Goal: Information Seeking & Learning: Learn about a topic

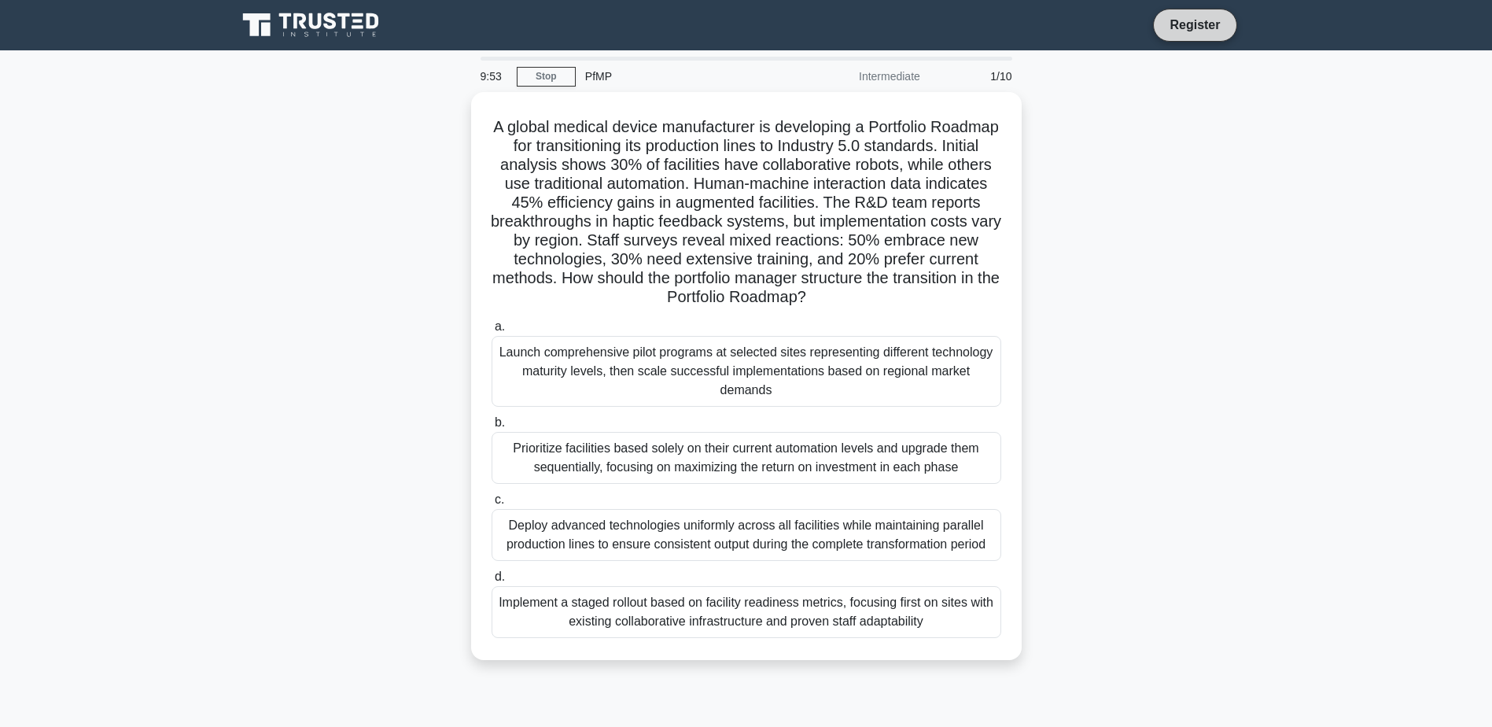
click at [1194, 29] on link "Register" at bounding box center [1194, 25] width 69 height 20
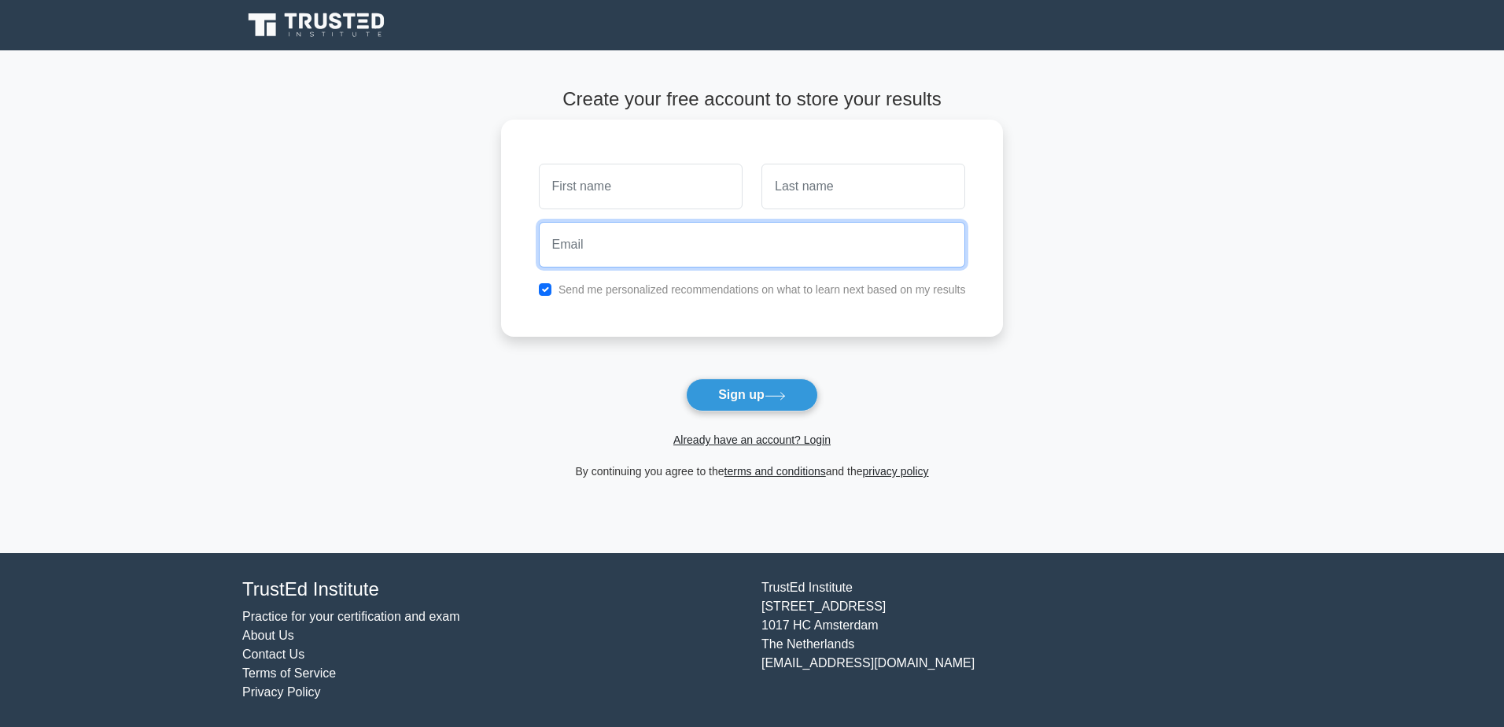
click at [706, 256] on input "email" at bounding box center [752, 245] width 427 height 46
type input "neohongwoon@yahoo.com"
click at [775, 441] on link "Already have an account? Login" at bounding box center [751, 439] width 157 height 13
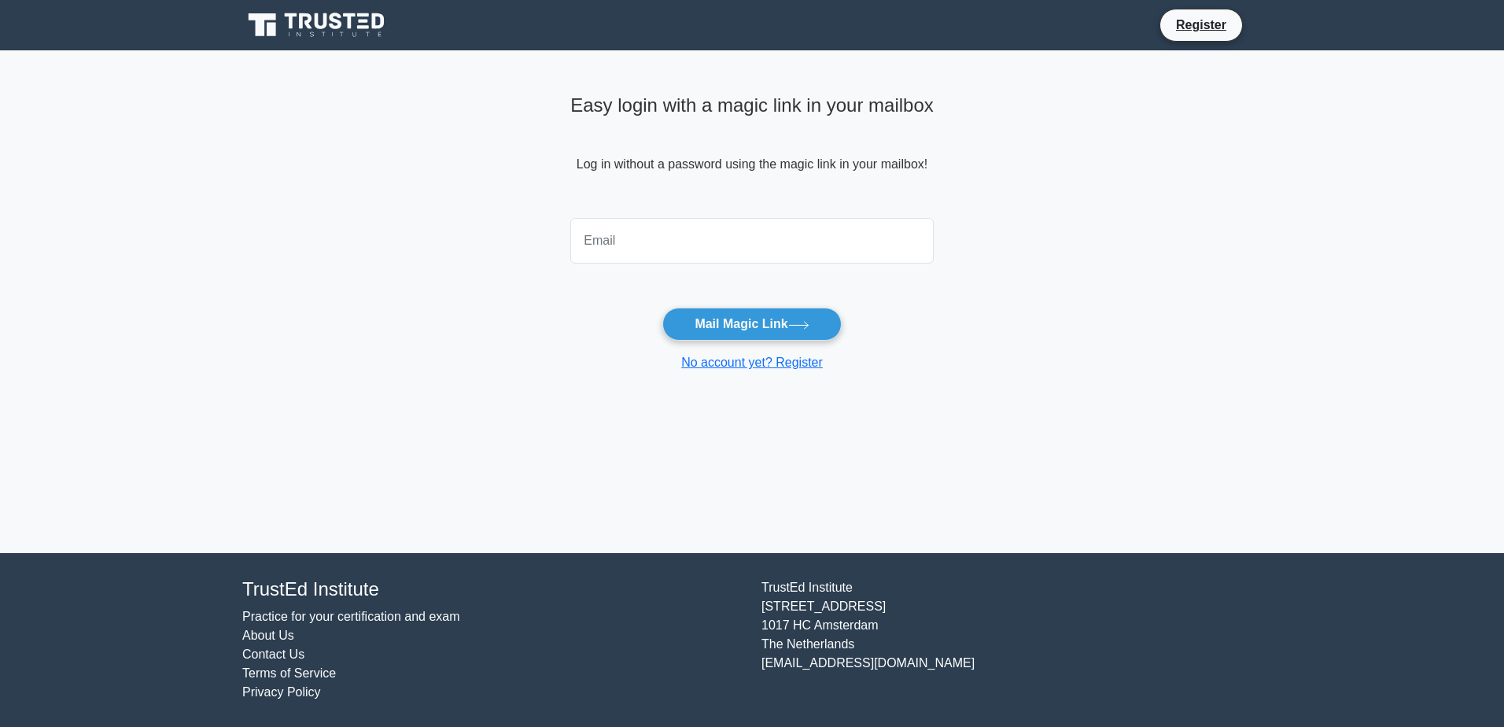
click at [781, 241] on input "email" at bounding box center [751, 241] width 363 height 46
type input "[EMAIL_ADDRESS][DOMAIN_NAME]"
click at [767, 328] on button "Mail Magic Link" at bounding box center [751, 323] width 179 height 33
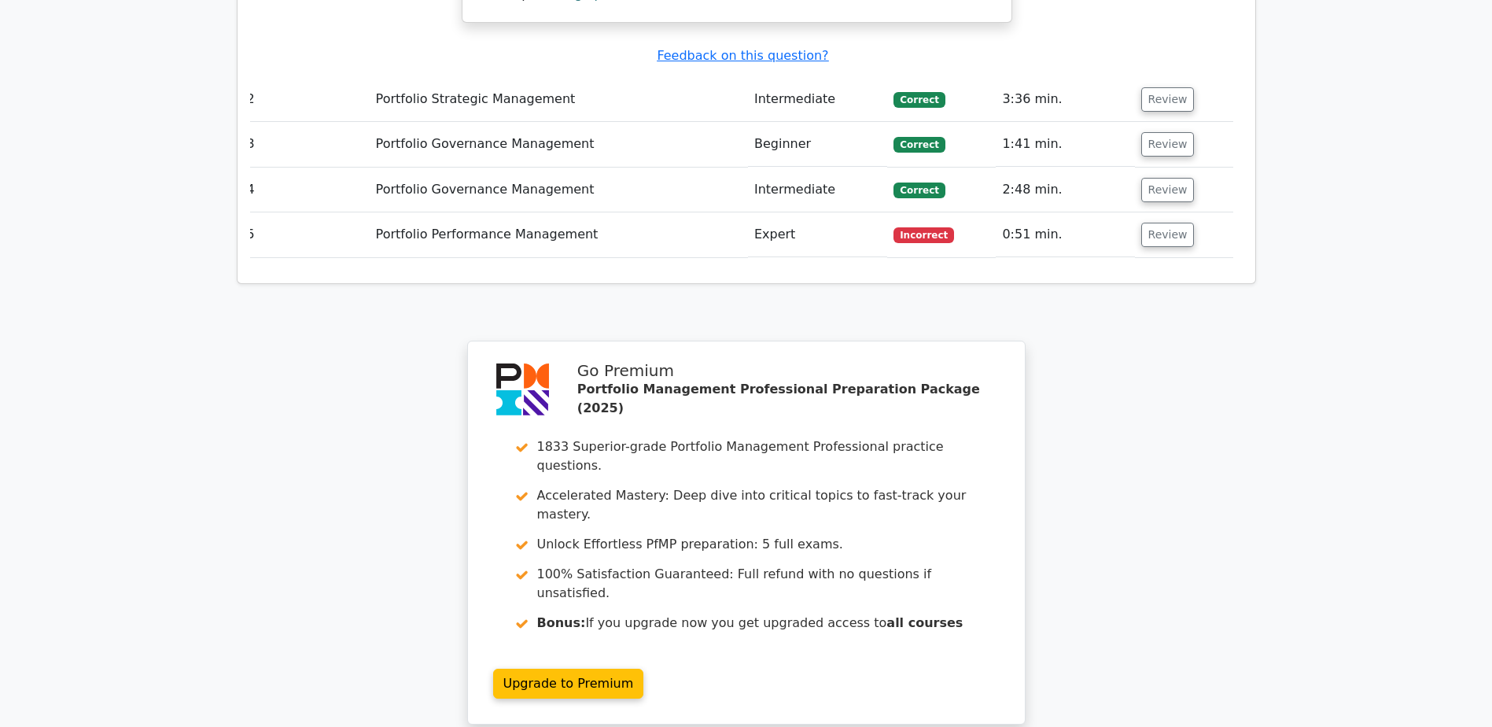
scroll to position [2188, 0]
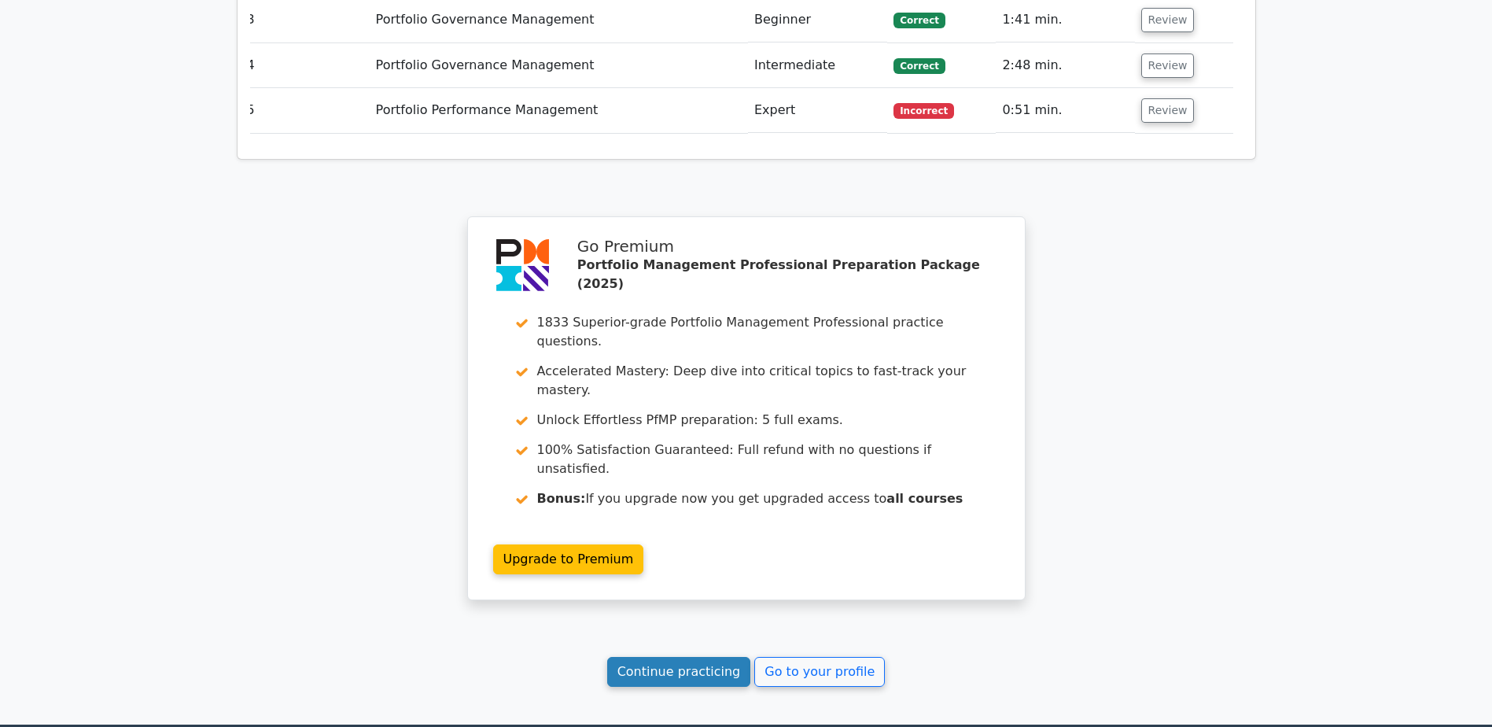
click at [701, 657] on link "Continue practicing" at bounding box center [679, 672] width 144 height 30
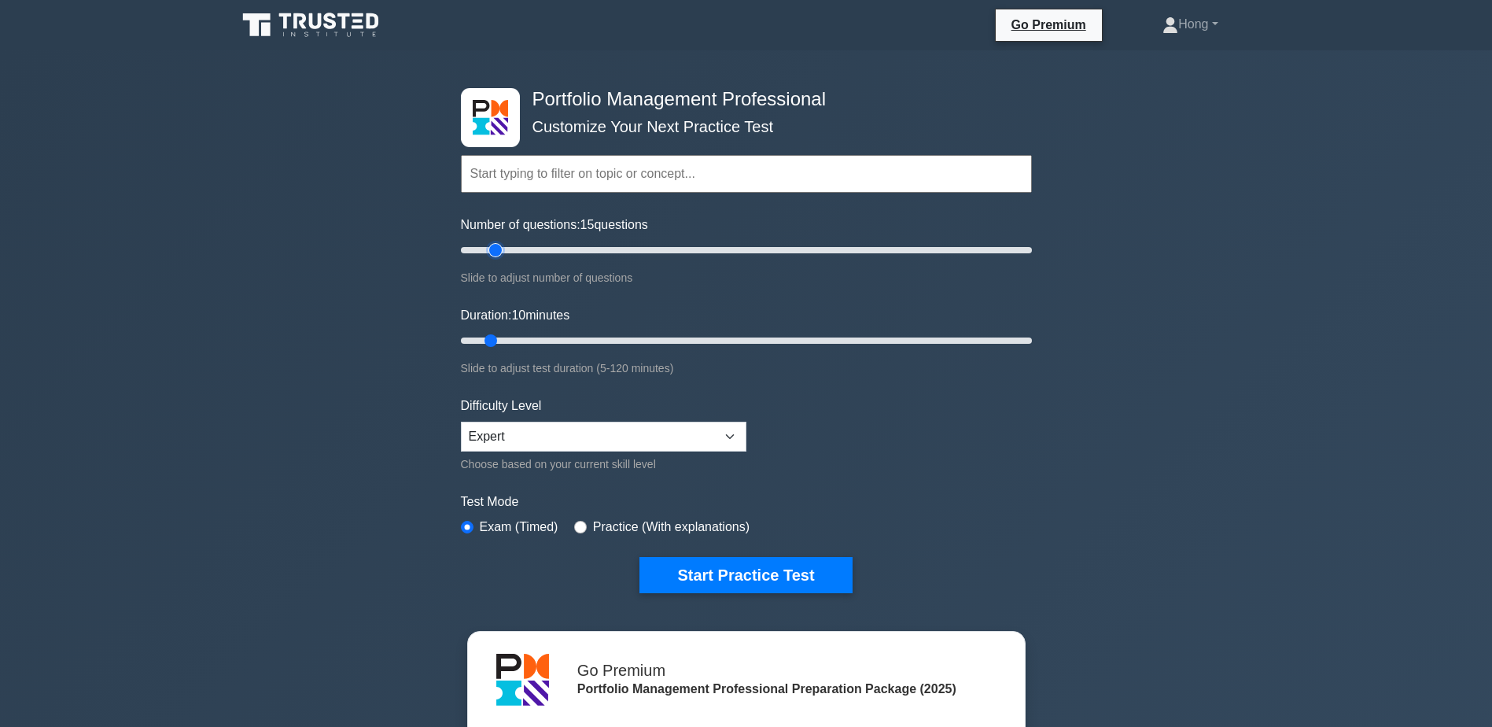
type input "10"
click at [483, 247] on input "Number of questions: 10 questions" at bounding box center [746, 250] width 571 height 19
click at [721, 432] on select "Beginner Intermediate Expert" at bounding box center [603, 437] width 285 height 30
drag, startPoint x: 793, startPoint y: 433, endPoint x: 797, endPoint y: 443, distance: 10.7
click at [794, 433] on form "Topics Portfolio Management Process Groups Portfolio Strategic Management Portf…" at bounding box center [746, 350] width 571 height 486
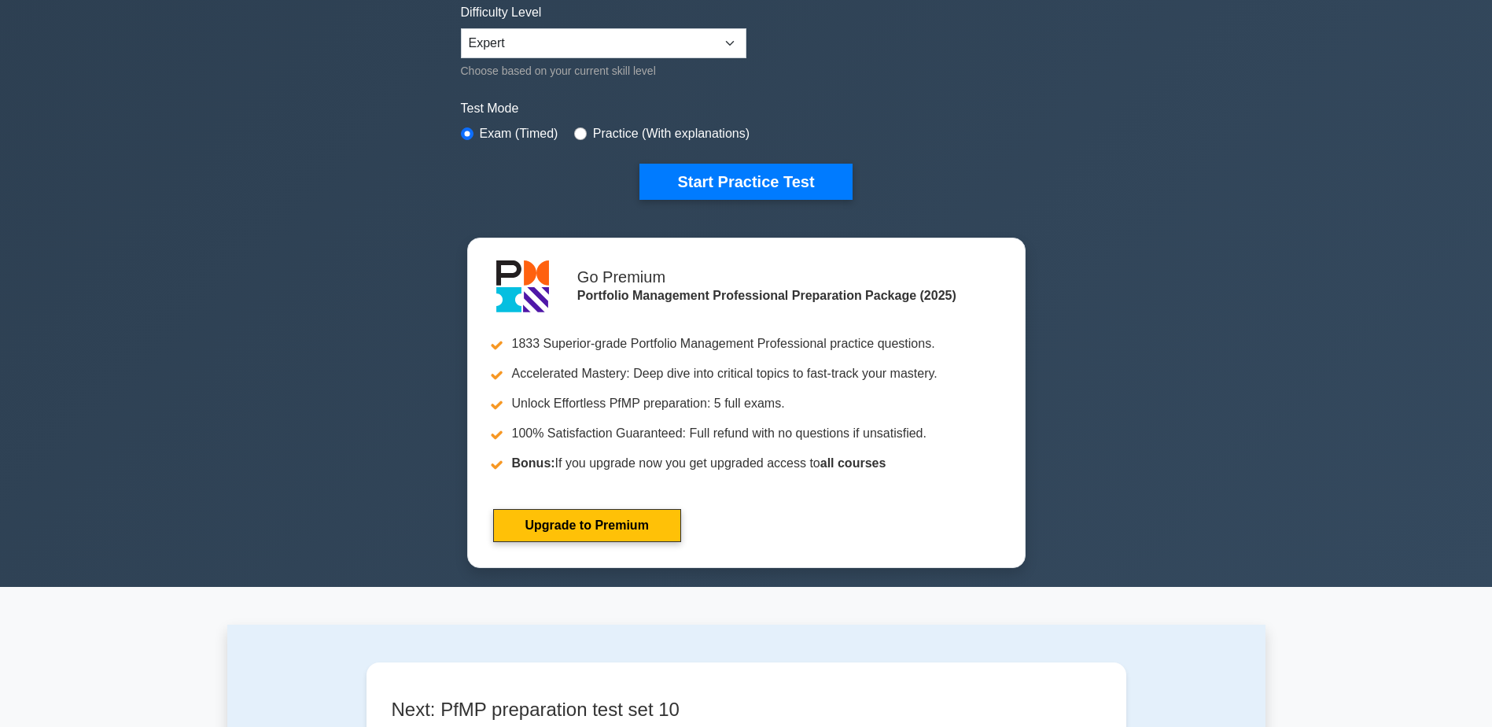
scroll to position [157, 0]
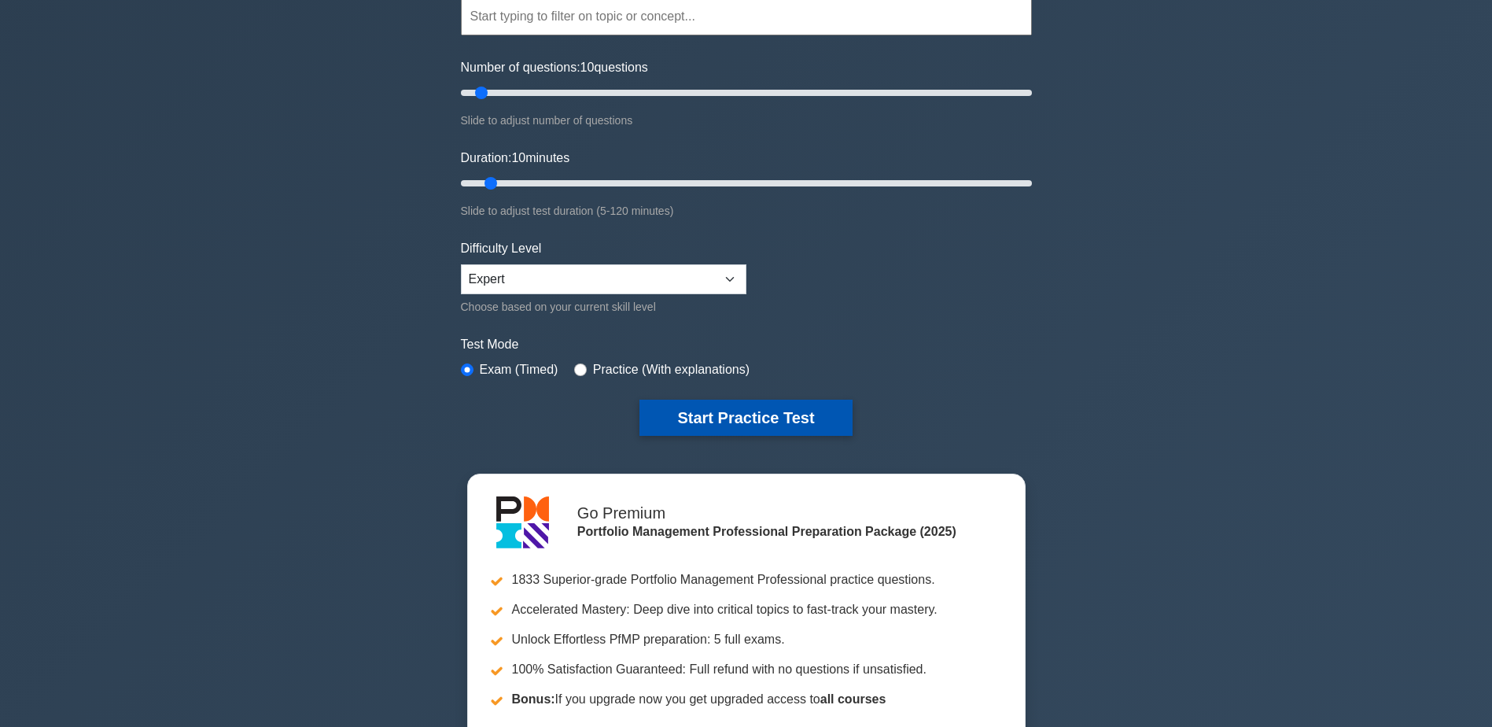
click at [787, 419] on button "Start Practice Test" at bounding box center [745, 418] width 212 height 36
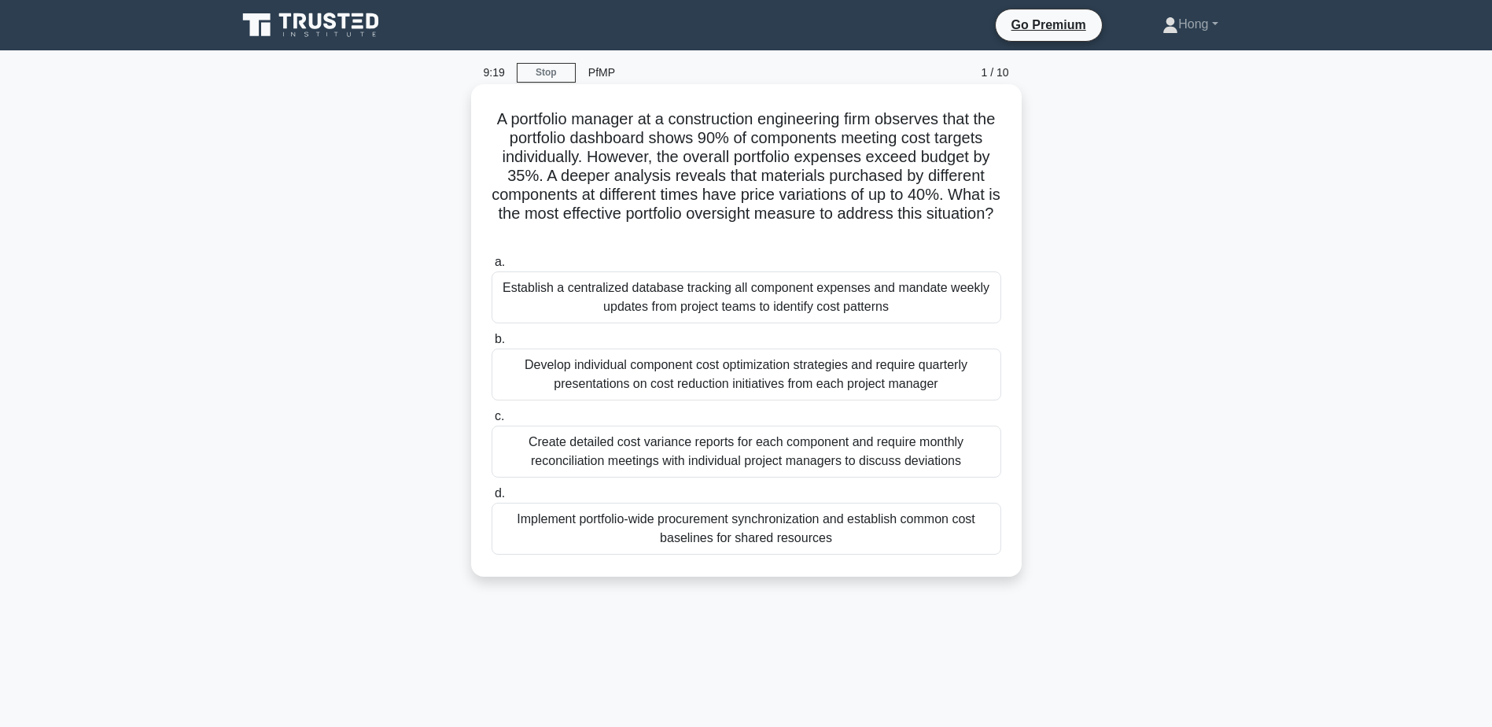
click at [740, 528] on div "Implement portfolio-wide procurement synchronization and establish common cost …" at bounding box center [747, 529] width 510 height 52
click at [492, 499] on input "d. Implement portfolio-wide procurement synchronization and establish common co…" at bounding box center [492, 493] width 0 height 10
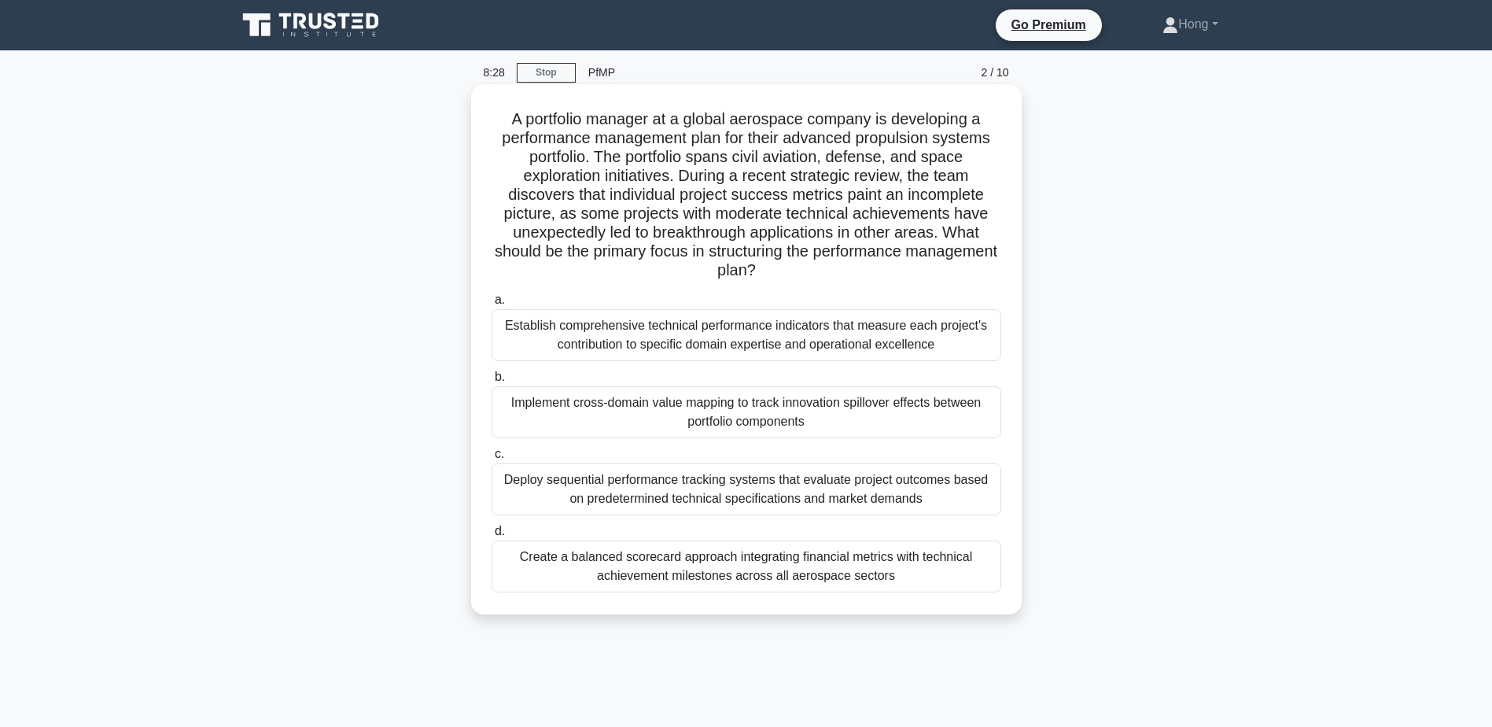
click at [956, 561] on div "Create a balanced scorecard approach integrating financial metrics with technic…" at bounding box center [747, 566] width 510 height 52
click at [492, 536] on input "d. Create a balanced scorecard approach integrating financial metrics with tech…" at bounding box center [492, 531] width 0 height 10
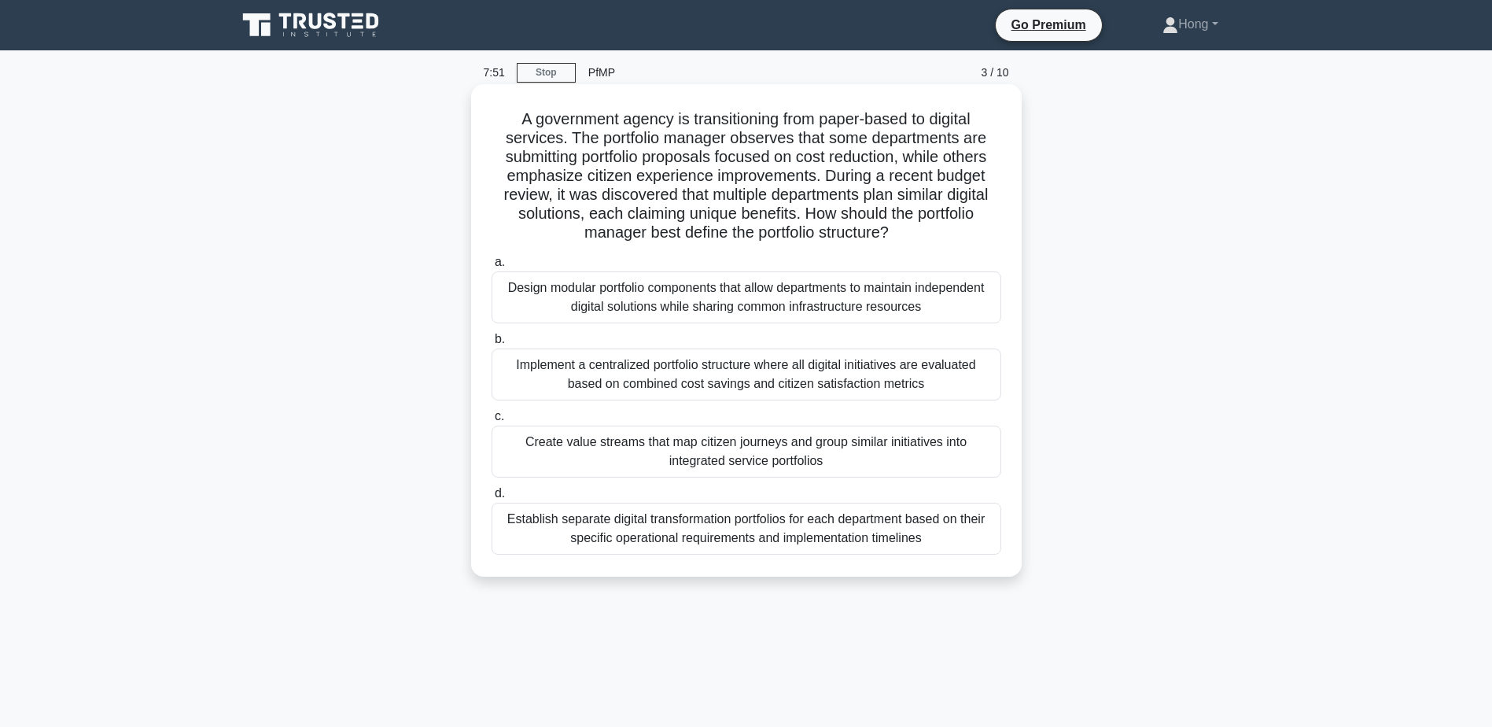
click at [941, 375] on div "Implement a centralized portfolio structure where all digital initiatives are e…" at bounding box center [747, 374] width 510 height 52
click at [492, 344] on input "b. Implement a centralized portfolio structure where all digital initiatives ar…" at bounding box center [492, 339] width 0 height 10
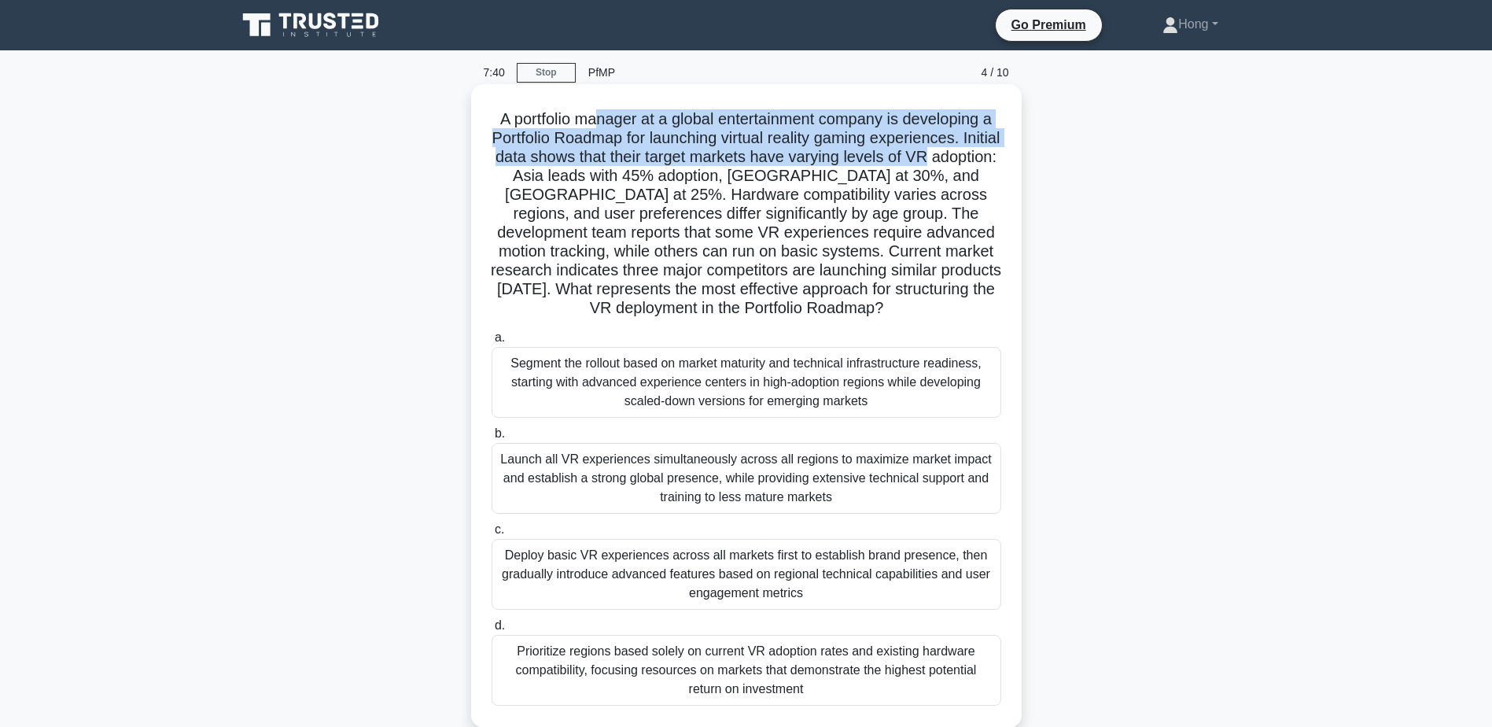
drag, startPoint x: 598, startPoint y: 125, endPoint x: 992, endPoint y: 161, distance: 394.9
click at [992, 161] on h5 "A portfolio manager at a global entertainment company is developing a Portfolio…" at bounding box center [746, 213] width 513 height 209
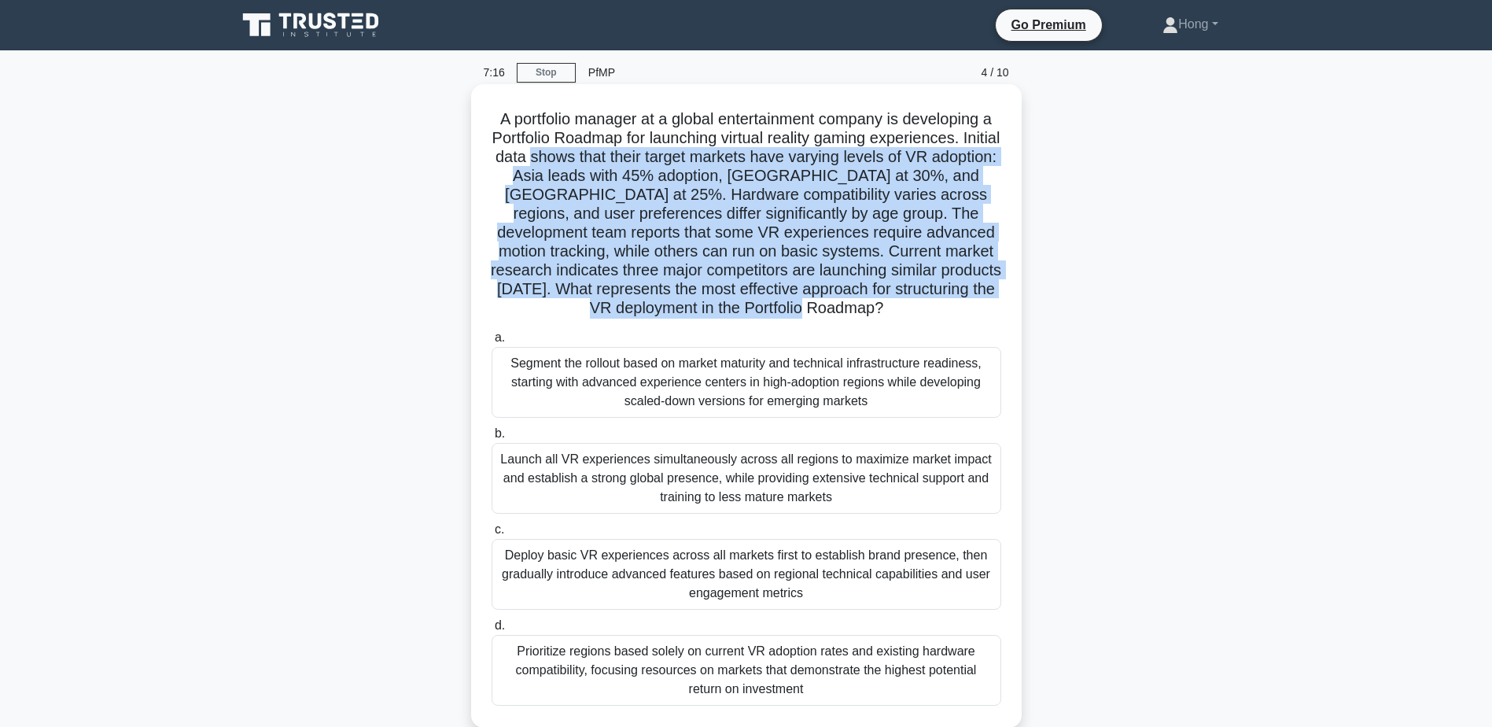
drag, startPoint x: 589, startPoint y: 160, endPoint x: 925, endPoint y: 301, distance: 364.1
click at [925, 301] on h5 "A portfolio manager at a global entertainment company is developing a Portfolio…" at bounding box center [746, 213] width 513 height 209
drag, startPoint x: 925, startPoint y: 301, endPoint x: 871, endPoint y: 315, distance: 55.3
click at [871, 315] on h5 "A portfolio manager at a global entertainment company is developing a Portfolio…" at bounding box center [746, 213] width 513 height 209
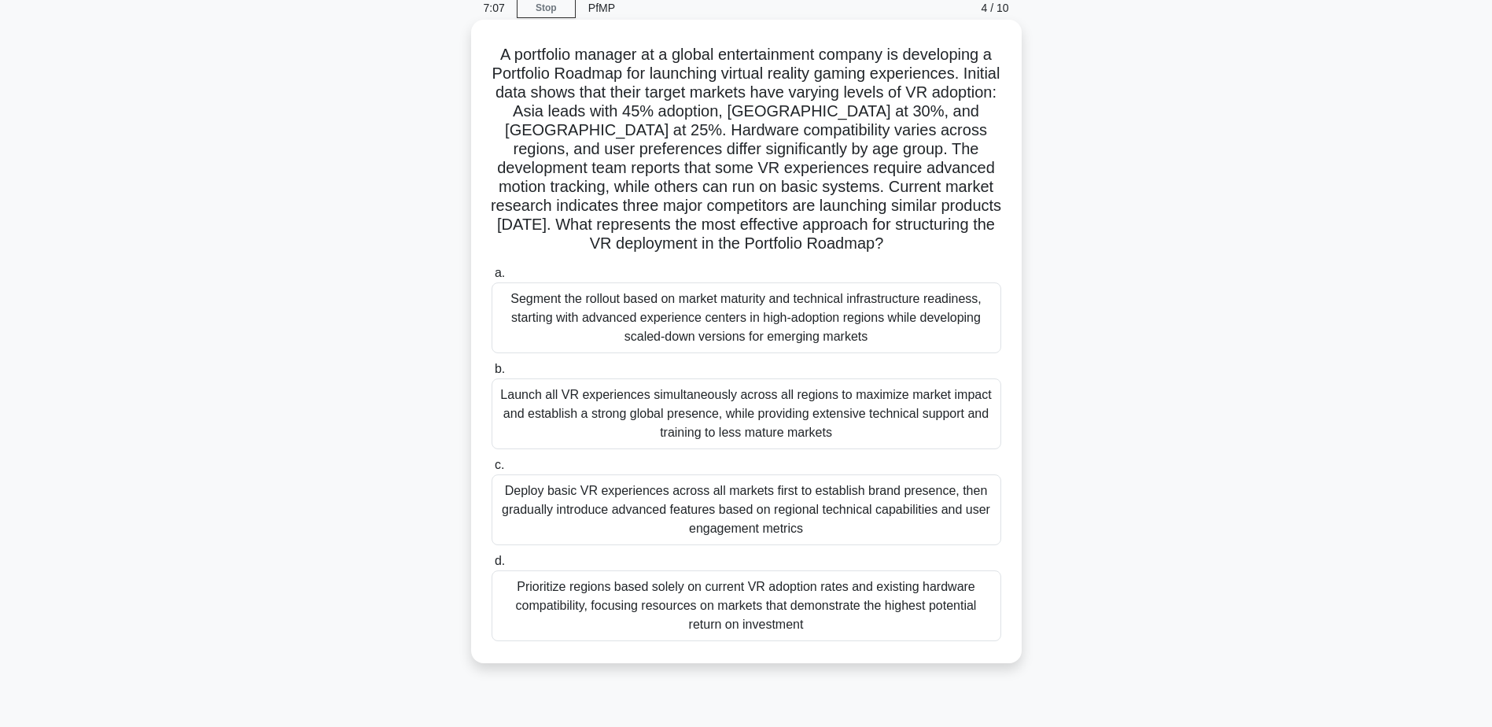
scroll to position [123, 0]
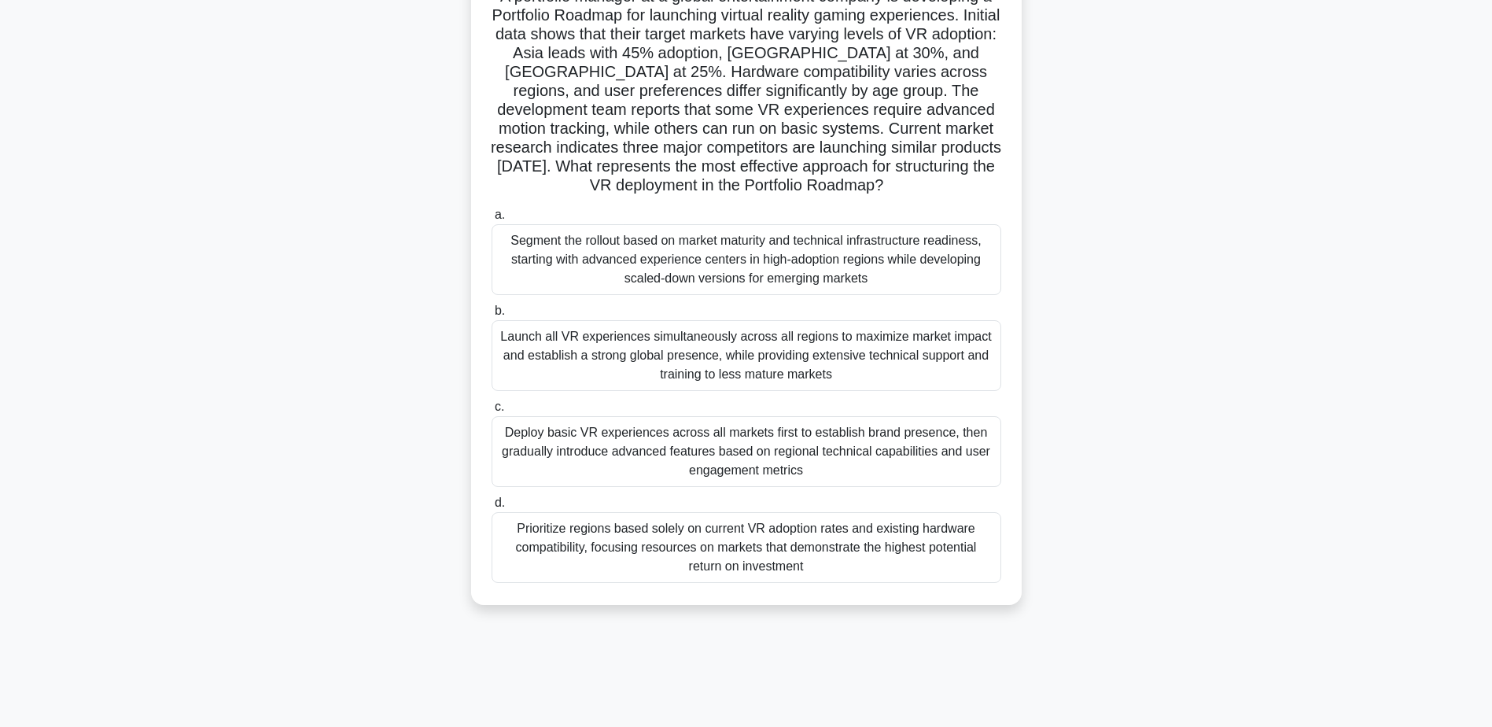
click at [860, 532] on div "Prioritize regions based solely on current VR adoption rates and existing hardw…" at bounding box center [747, 547] width 510 height 71
click at [492, 508] on input "d. Prioritize regions based solely on current VR adoption rates and existing ha…" at bounding box center [492, 503] width 0 height 10
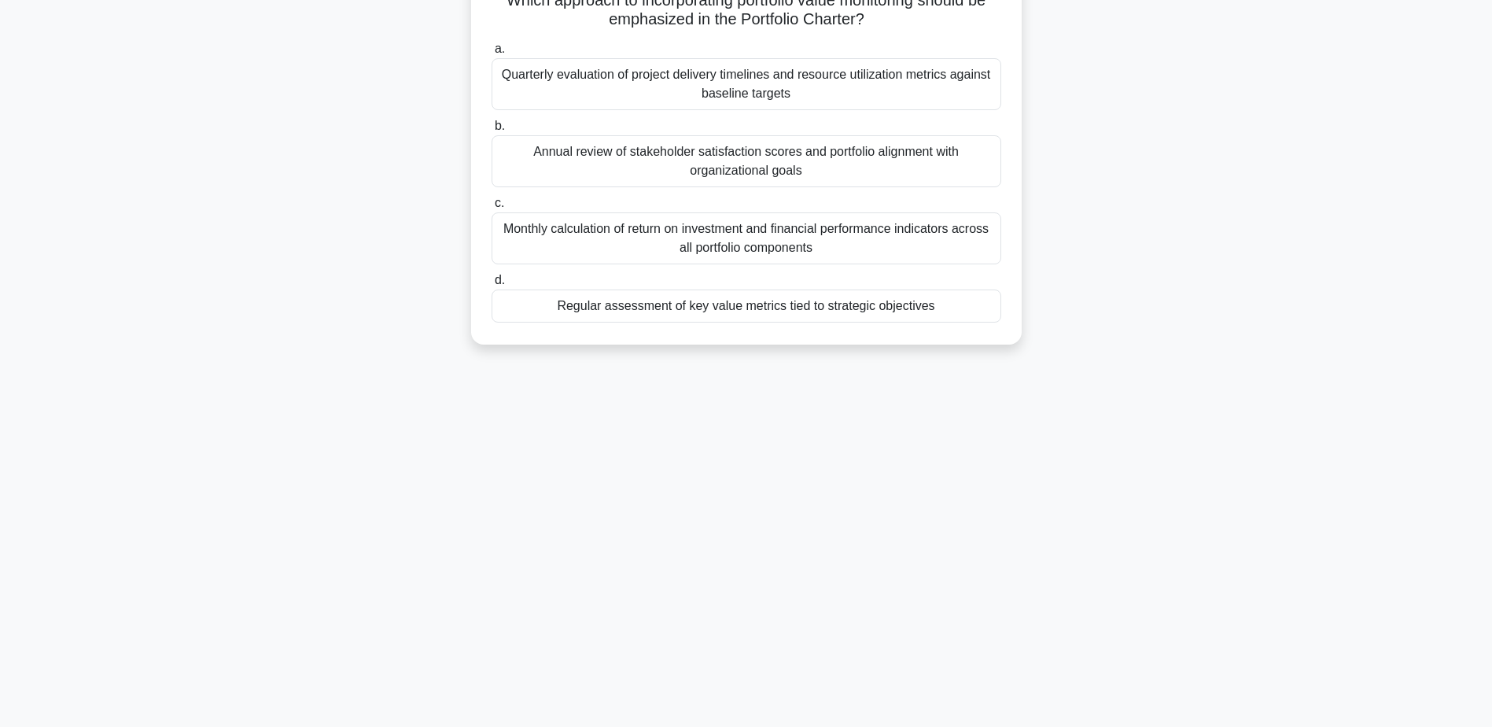
scroll to position [0, 0]
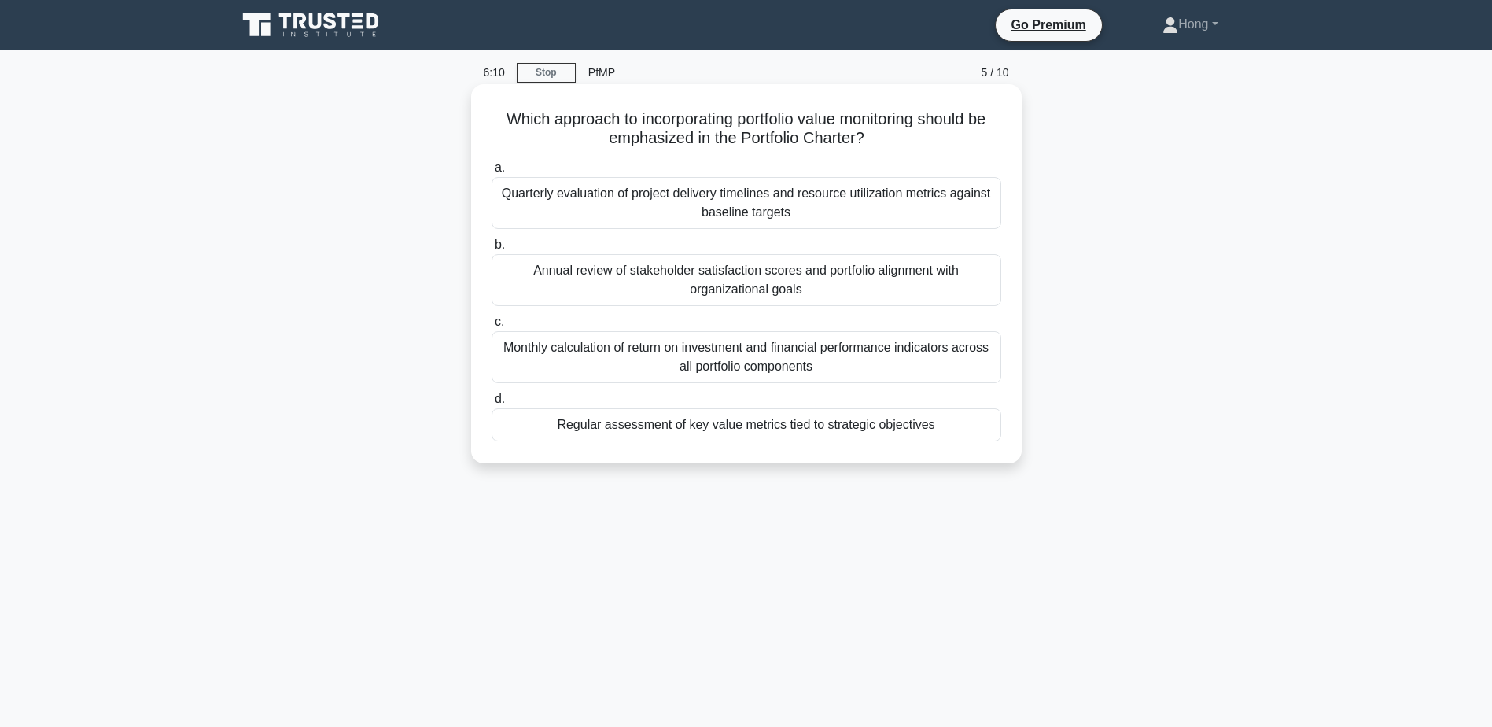
click at [883, 425] on div "Regular assessment of key value metrics tied to strategic objectives" at bounding box center [747, 424] width 510 height 33
click at [492, 404] on input "d. Regular assessment of key value metrics tied to strategic objectives" at bounding box center [492, 399] width 0 height 10
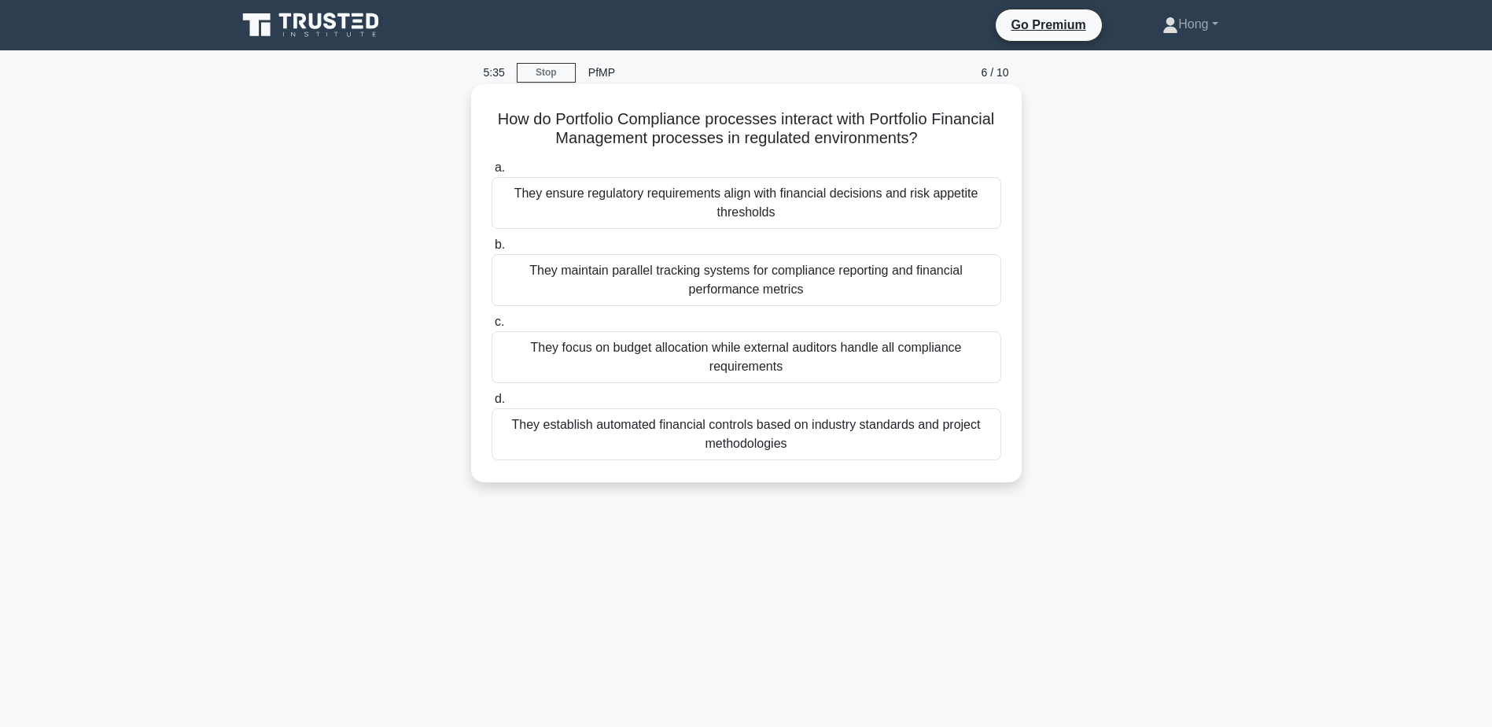
click at [830, 210] on div "They ensure regulatory requirements align with financial decisions and risk app…" at bounding box center [747, 203] width 510 height 52
click at [492, 173] on input "a. They ensure regulatory requirements align with financial decisions and risk …" at bounding box center [492, 168] width 0 height 10
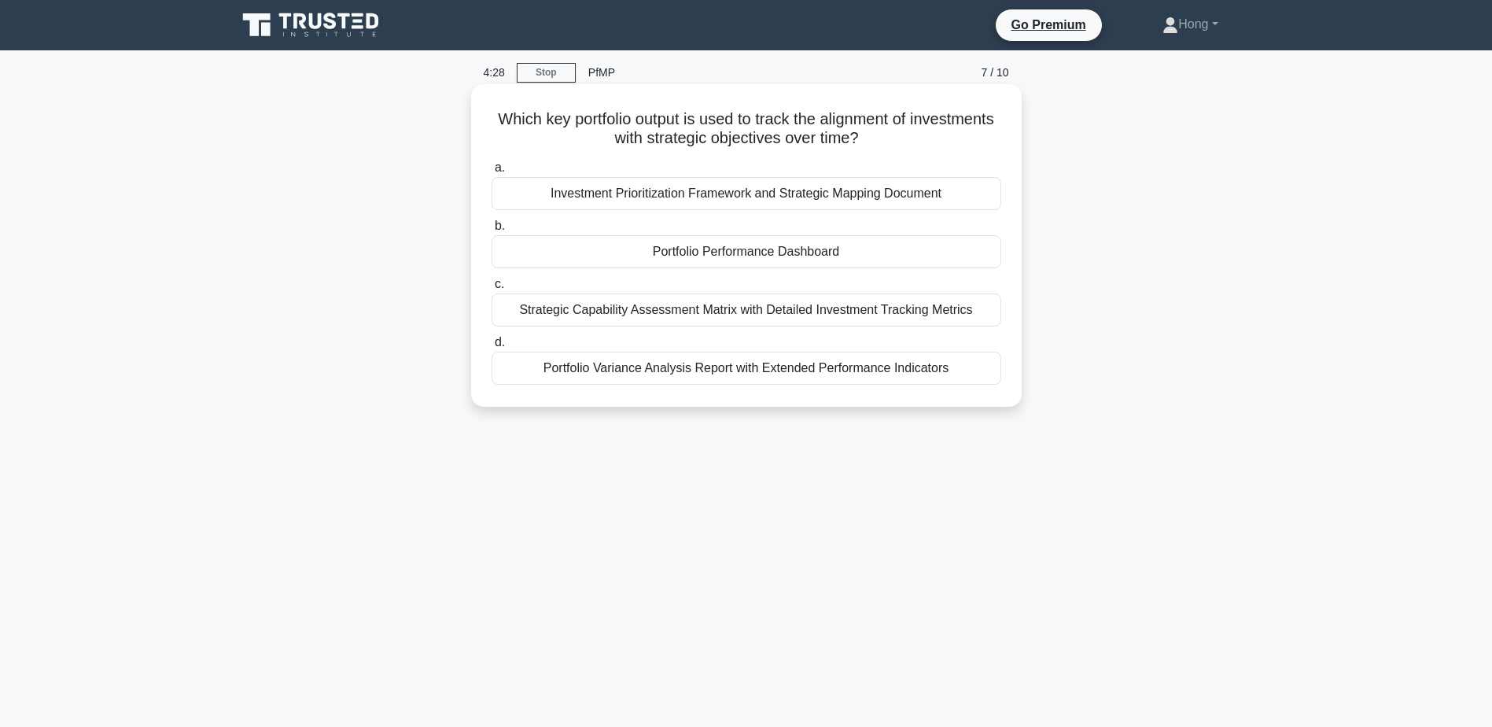
click at [811, 247] on div "Portfolio Performance Dashboard" at bounding box center [747, 251] width 510 height 33
click at [492, 231] on input "b. Portfolio Performance Dashboard" at bounding box center [492, 226] width 0 height 10
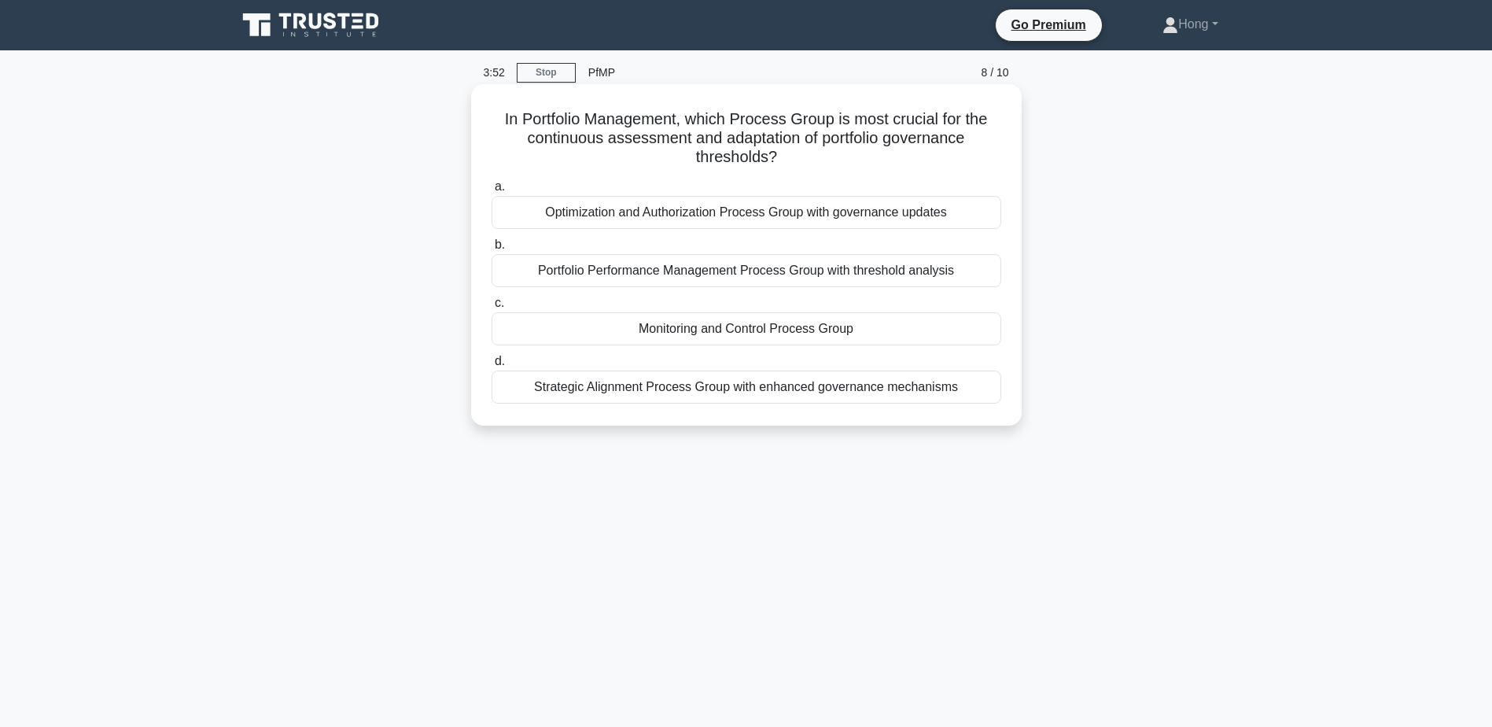
click at [828, 219] on div "Optimization and Authorization Process Group with governance updates" at bounding box center [747, 212] width 510 height 33
click at [492, 192] on input "a. Optimization and Authorization Process Group with governance updates" at bounding box center [492, 187] width 0 height 10
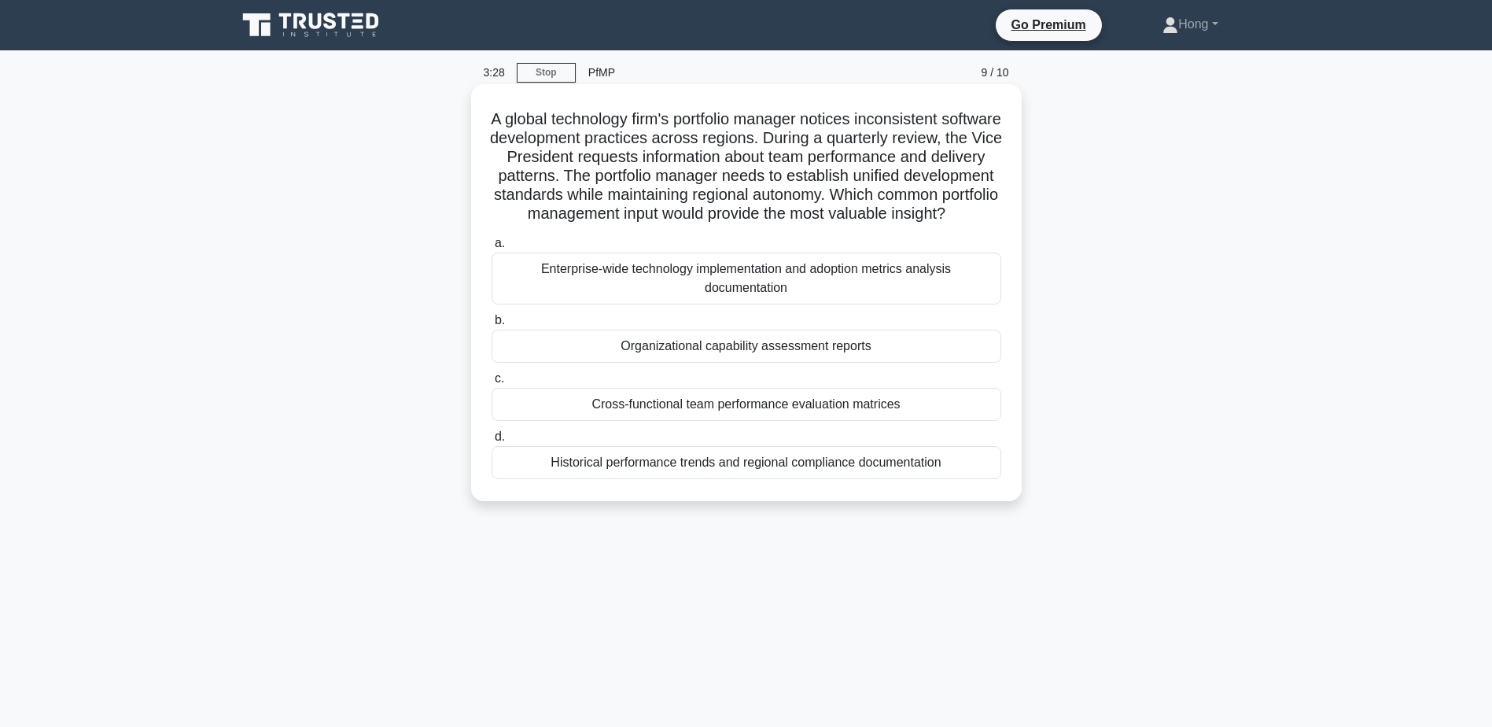
drag, startPoint x: 567, startPoint y: 212, endPoint x: 852, endPoint y: 246, distance: 286.7
click at [852, 246] on div "A global technology firm's portfolio manager notices inconsistent software deve…" at bounding box center [746, 292] width 538 height 404
click at [740, 363] on div "Organizational capability assessment reports" at bounding box center [747, 346] width 510 height 33
click at [492, 326] on input "b. Organizational capability assessment reports" at bounding box center [492, 320] width 0 height 10
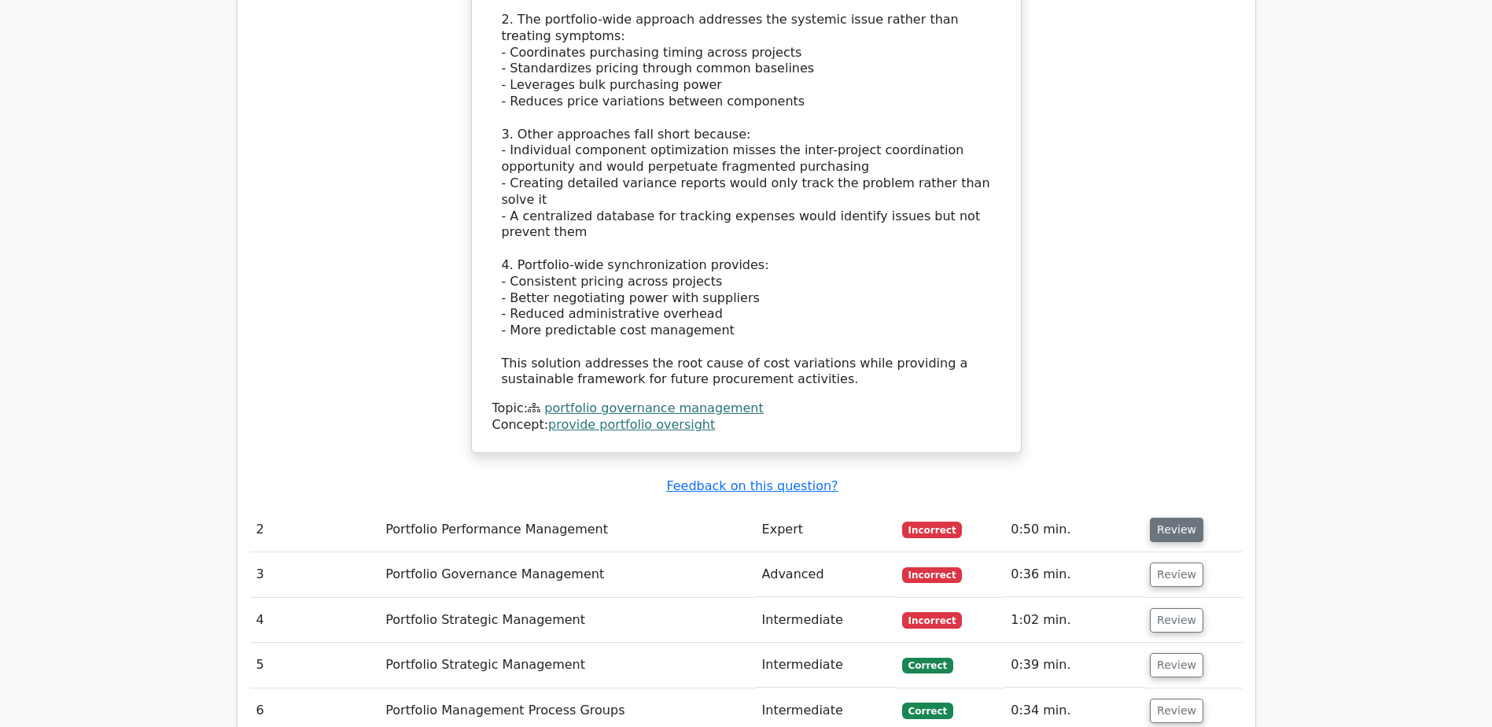
scroll to position [2123, 0]
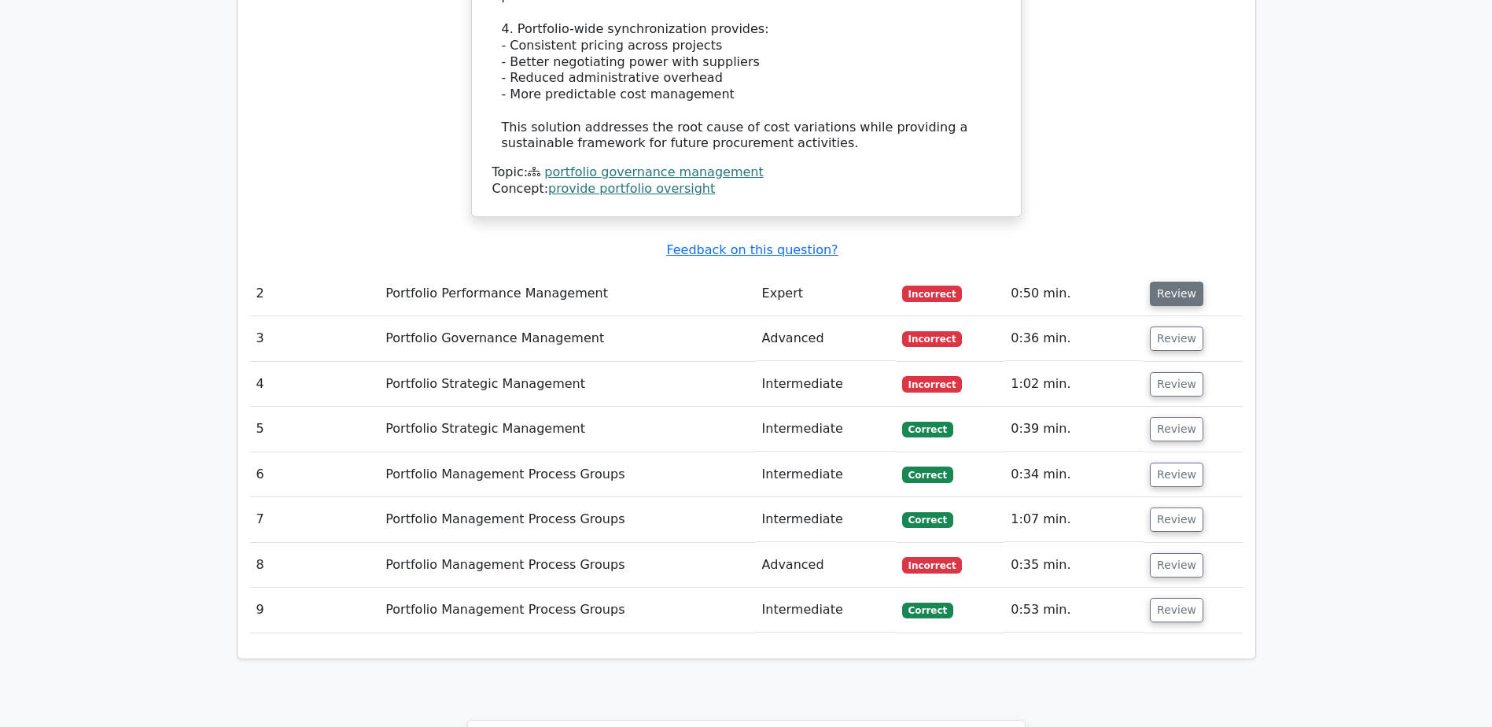
click at [1175, 282] on button "Review" at bounding box center [1176, 294] width 53 height 24
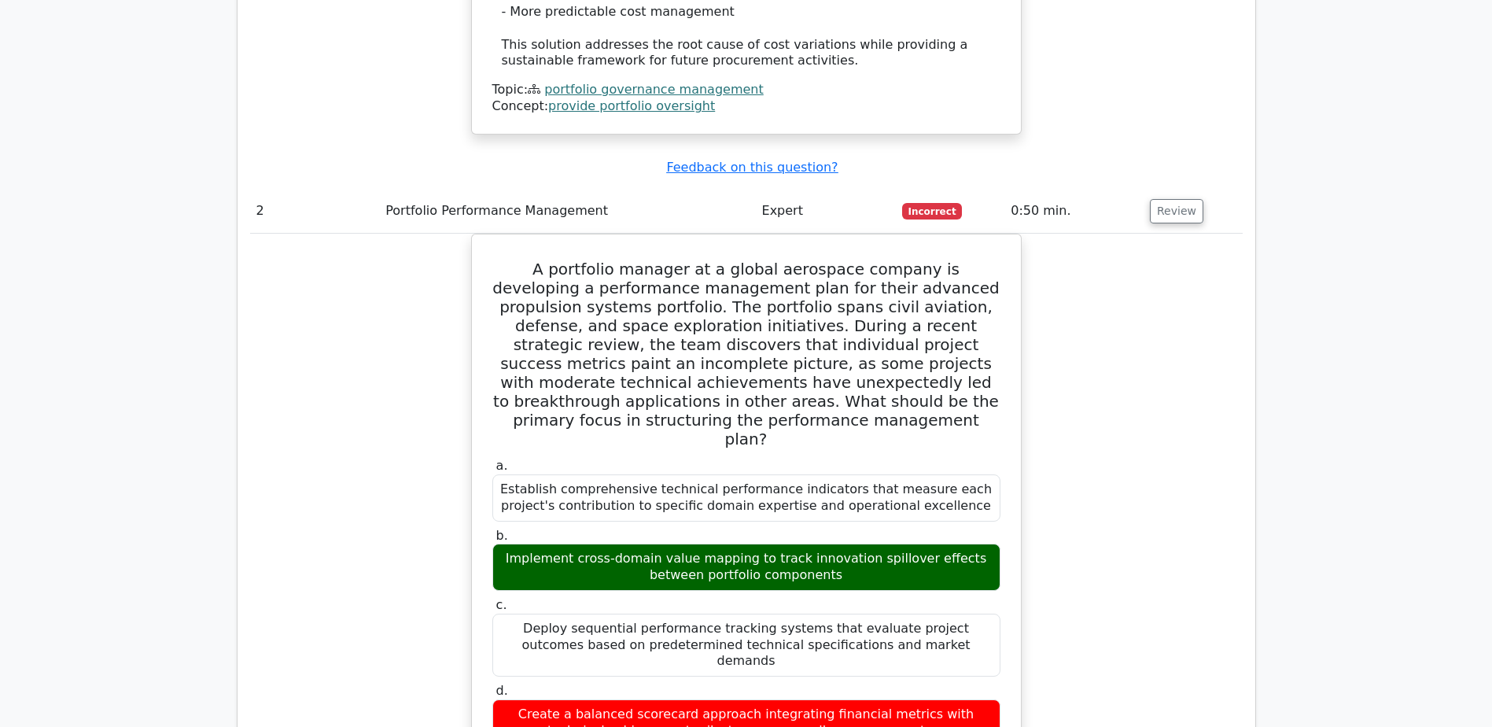
scroll to position [2281, 0]
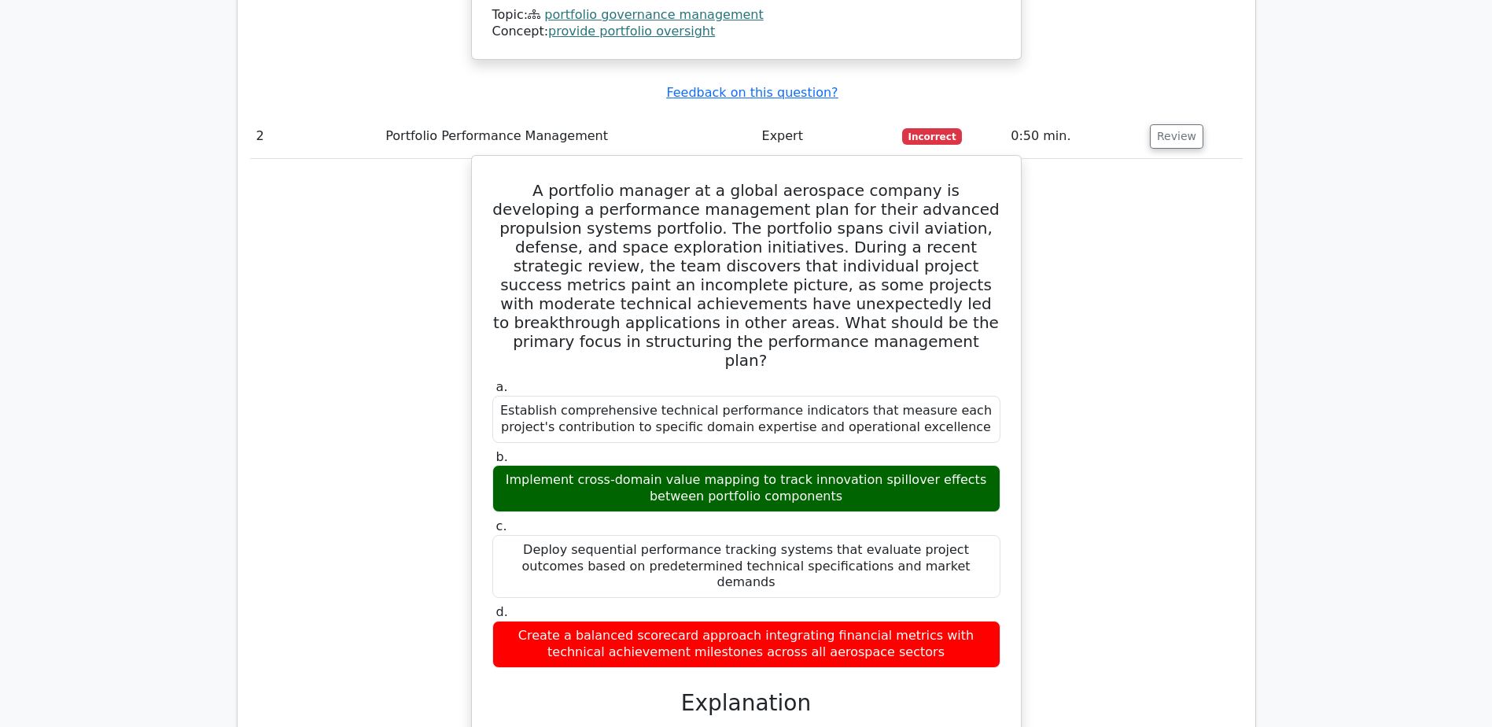
drag, startPoint x: 503, startPoint y: 337, endPoint x: 779, endPoint y: 353, distance: 276.5
click at [779, 465] on div "Implement cross-domain value mapping to track innovation spillover effects betw…" at bounding box center [746, 488] width 508 height 47
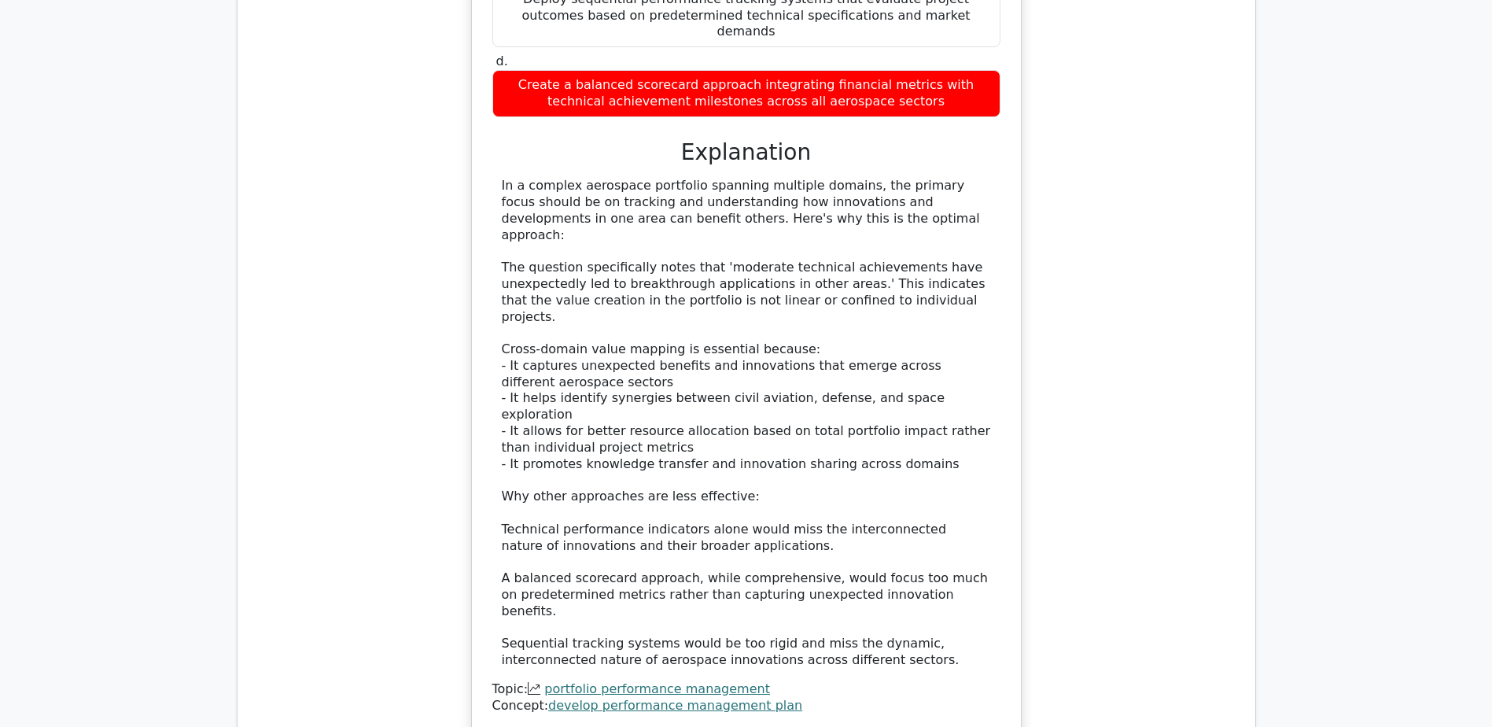
scroll to position [3067, 0]
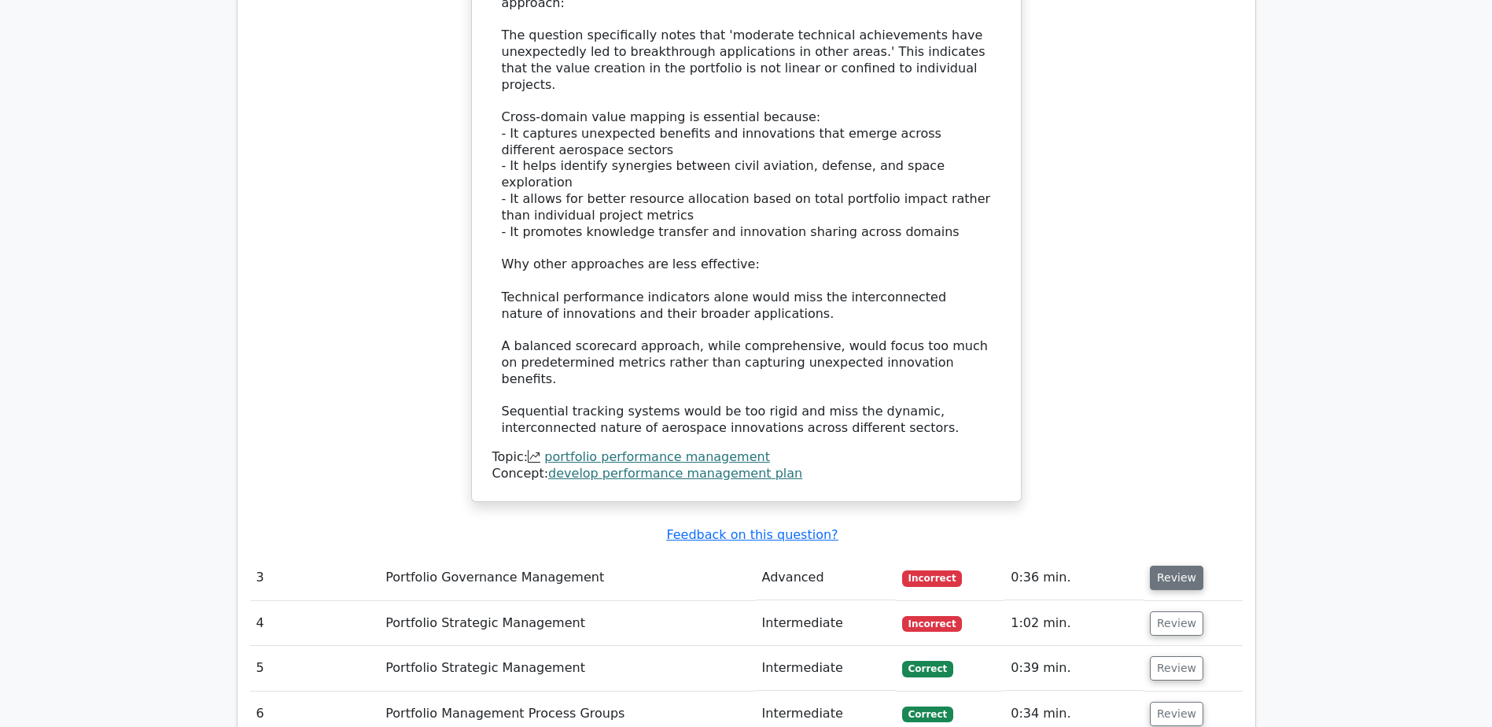
click at [1174, 565] on button "Review" at bounding box center [1176, 577] width 53 height 24
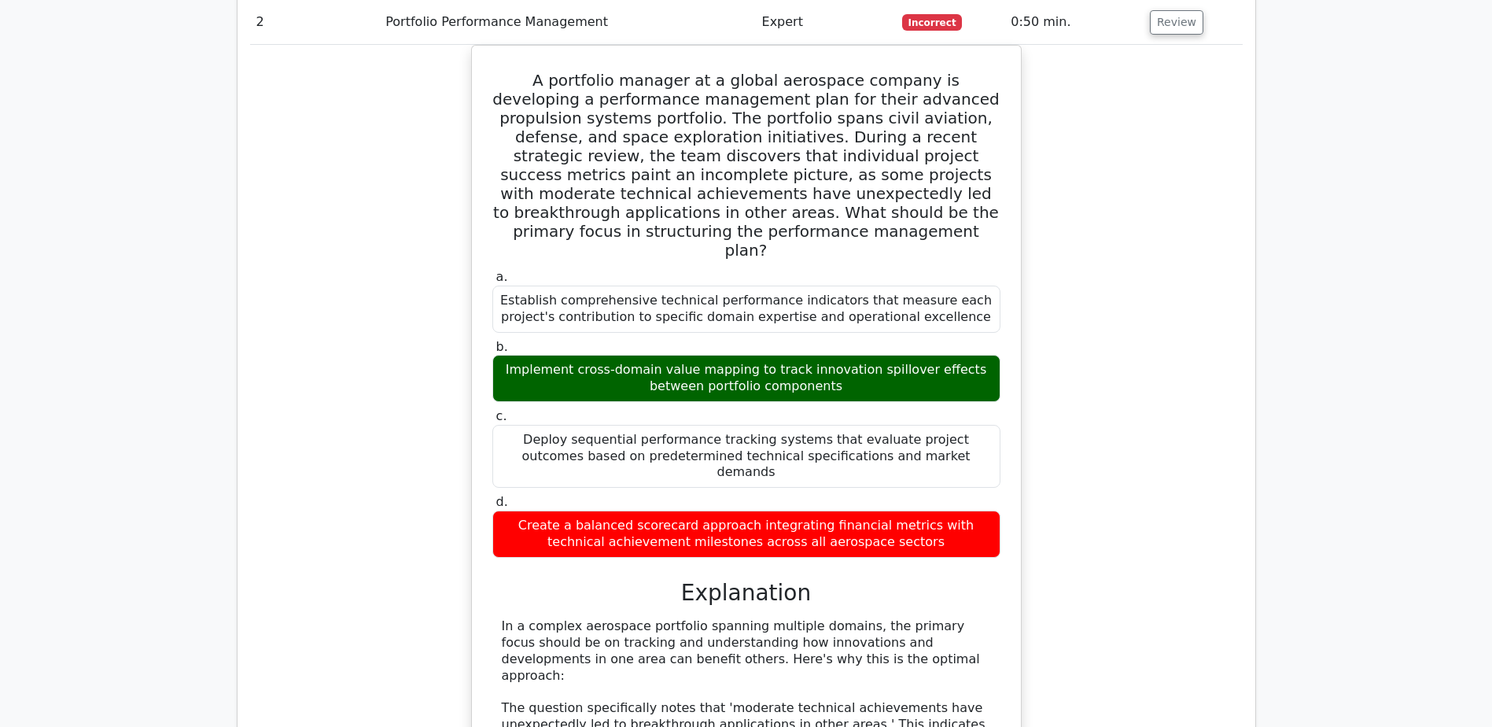
scroll to position [2281, 0]
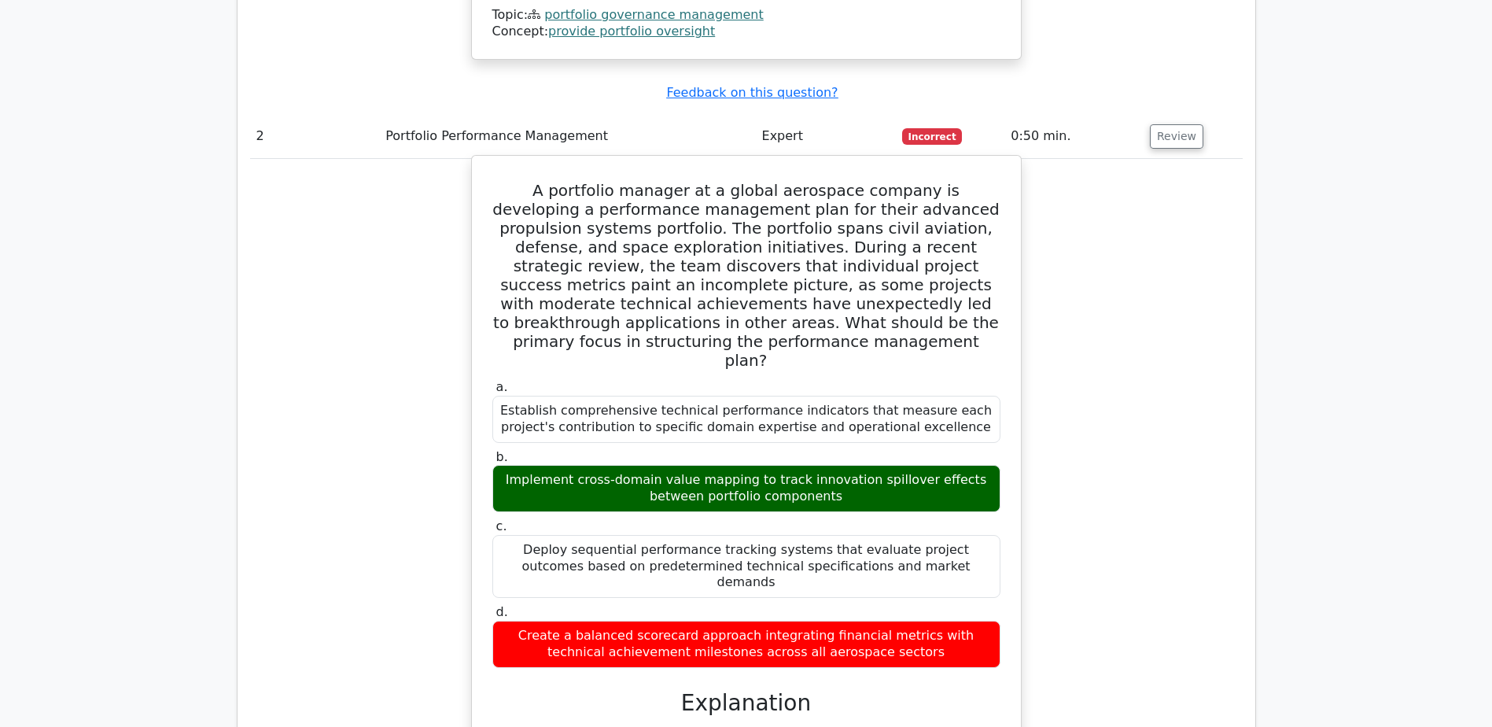
click at [794, 376] on div "a. Establish comprehensive technical performance indicators that measure each p…" at bounding box center [746, 523] width 527 height 294
click at [793, 518] on label "c. Deploy sequential performance tracking systems that evaluate project outcome…" at bounding box center [746, 557] width 508 height 79
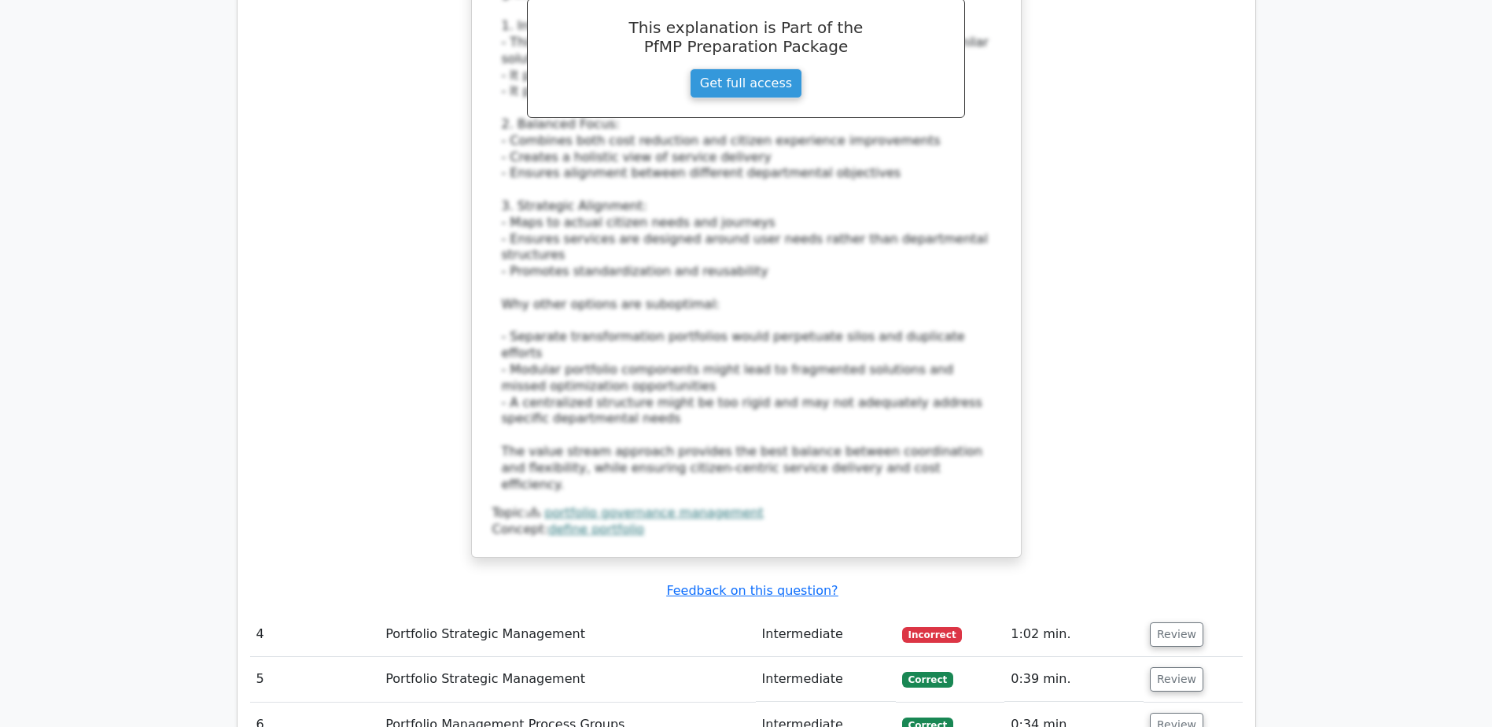
scroll to position [4247, 0]
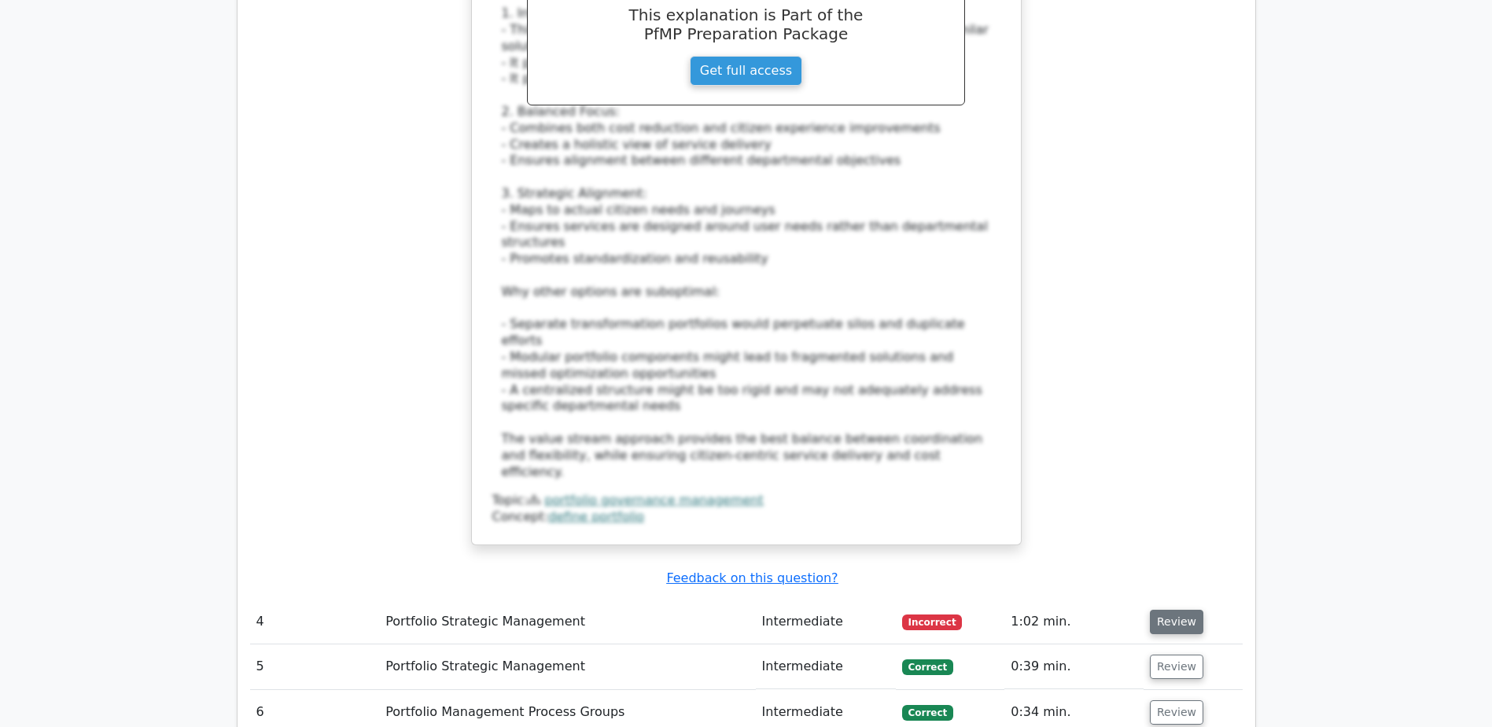
click at [1158, 609] on button "Review" at bounding box center [1176, 621] width 53 height 24
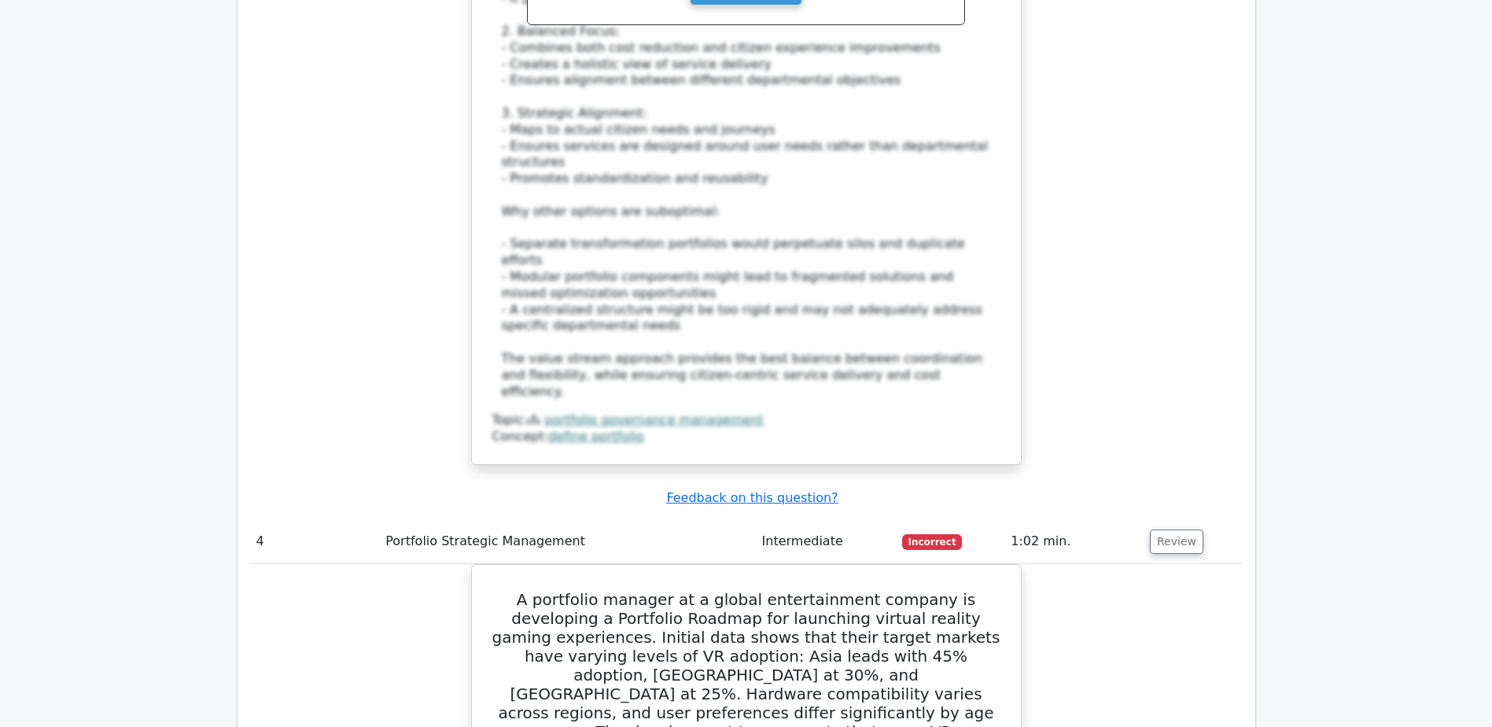
scroll to position [4483, 0]
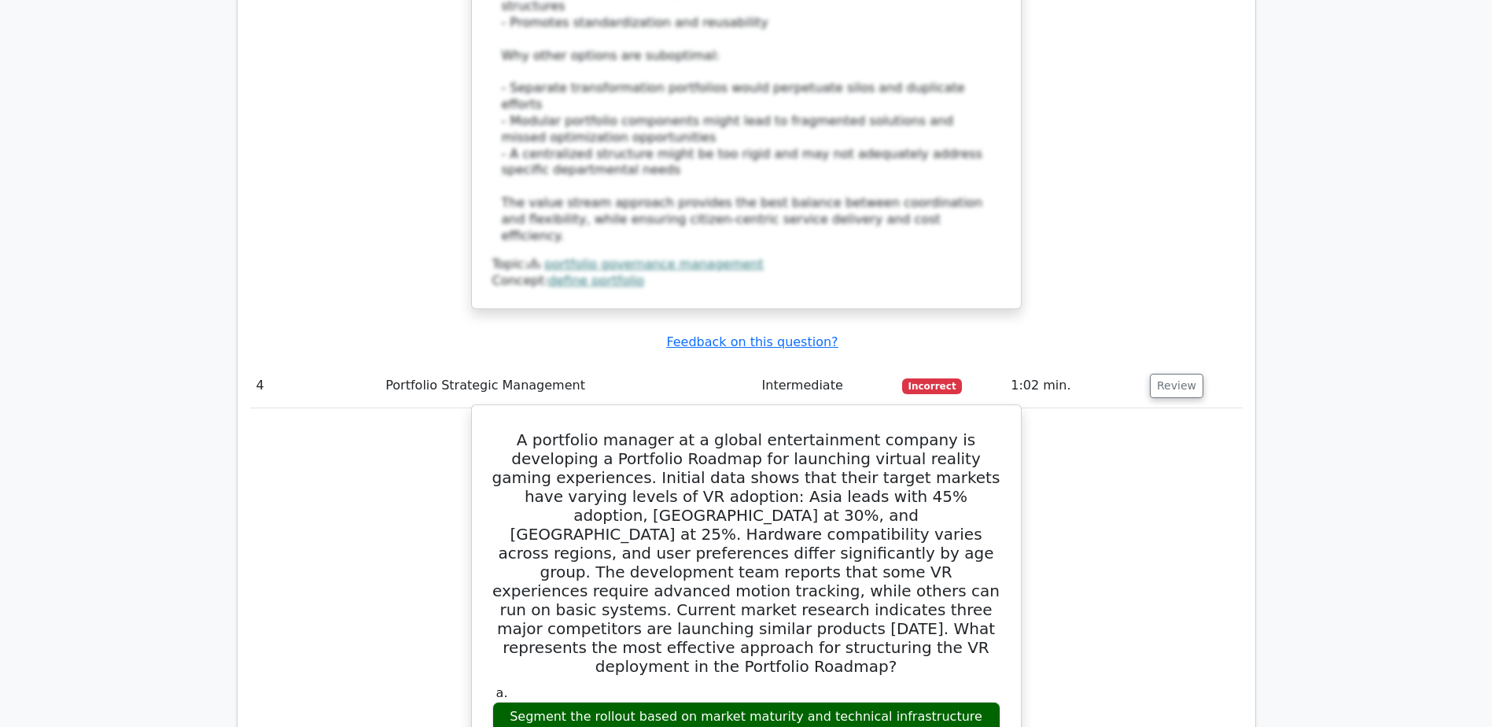
drag, startPoint x: 928, startPoint y: 354, endPoint x: 849, endPoint y: 377, distance: 81.9
click at [849, 701] on div "Segment the rollout based on market maturity and technical infrastructure readi…" at bounding box center [746, 732] width 508 height 63
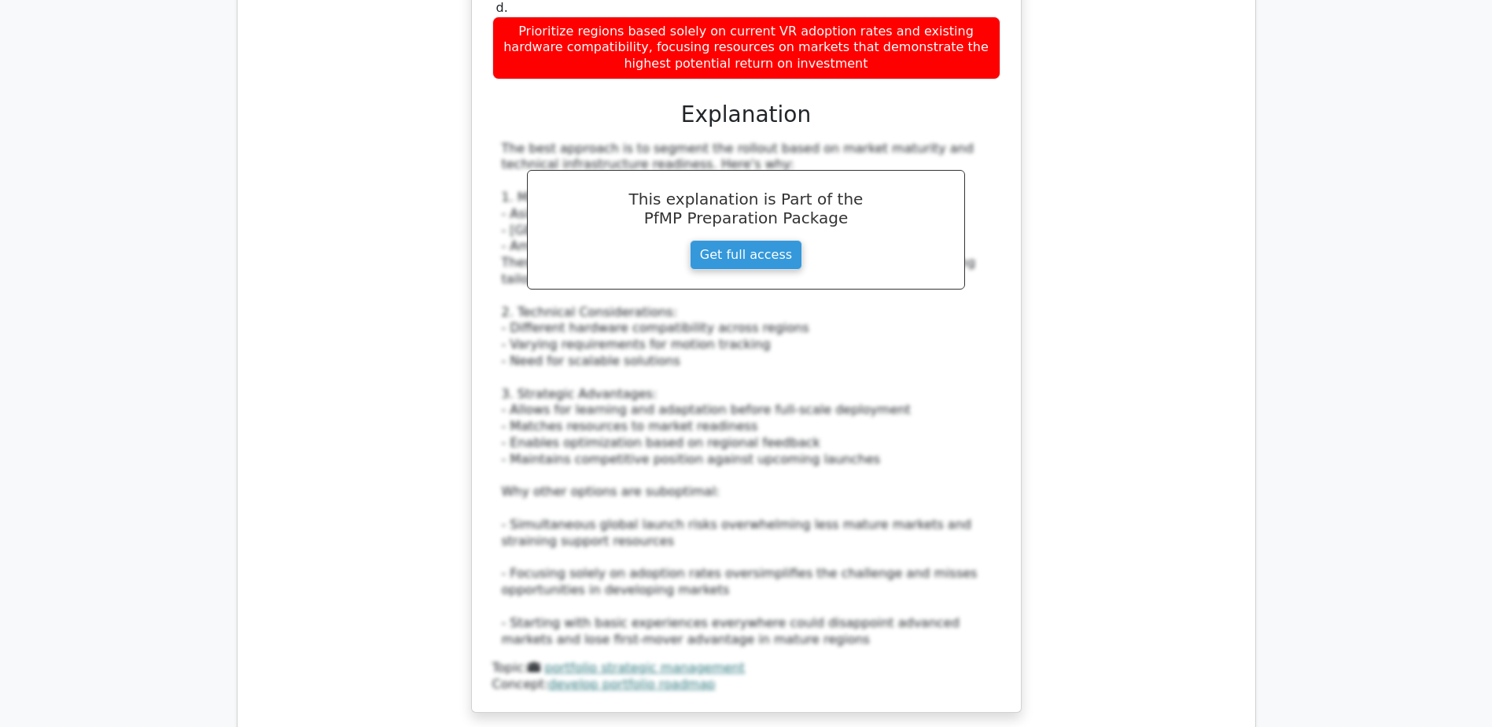
scroll to position [5426, 0]
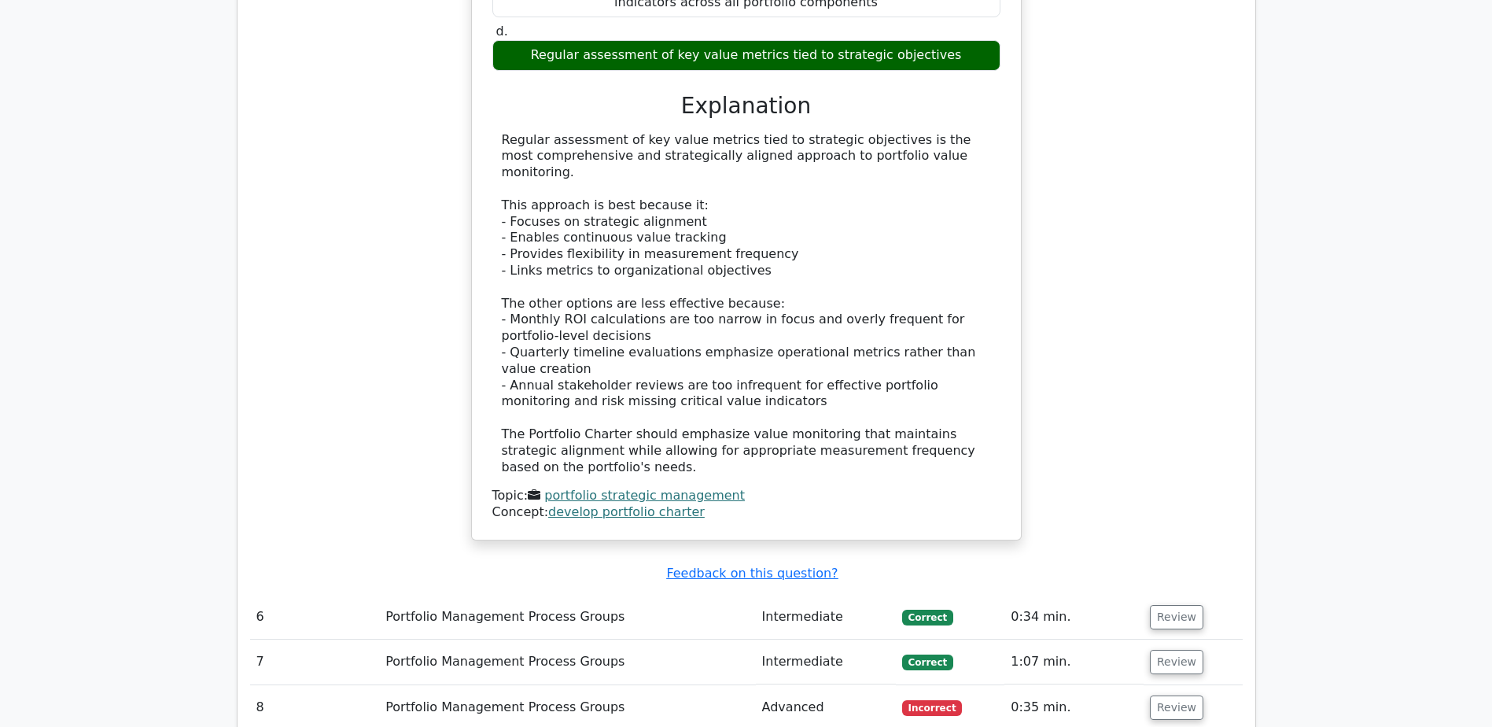
scroll to position [6527, 0]
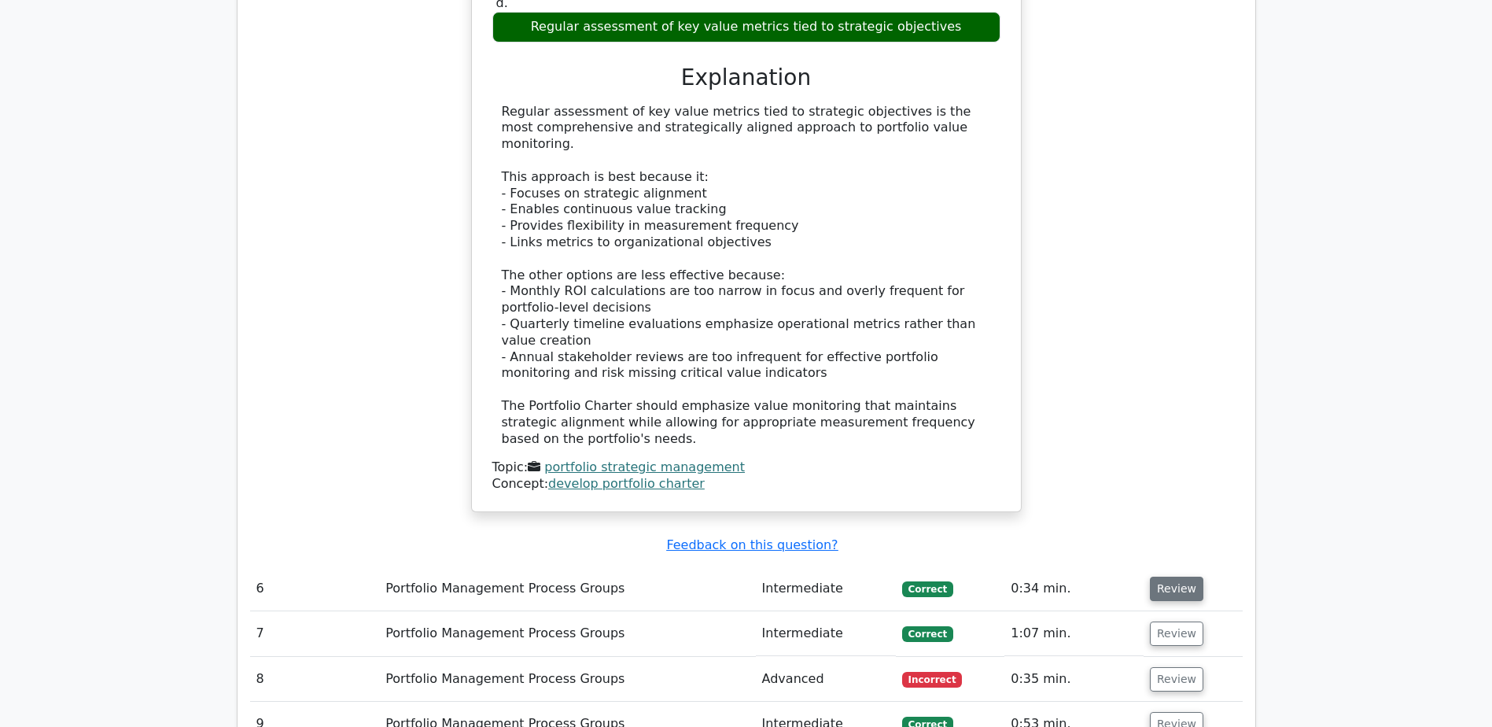
click at [1169, 576] on button "Review" at bounding box center [1176, 588] width 53 height 24
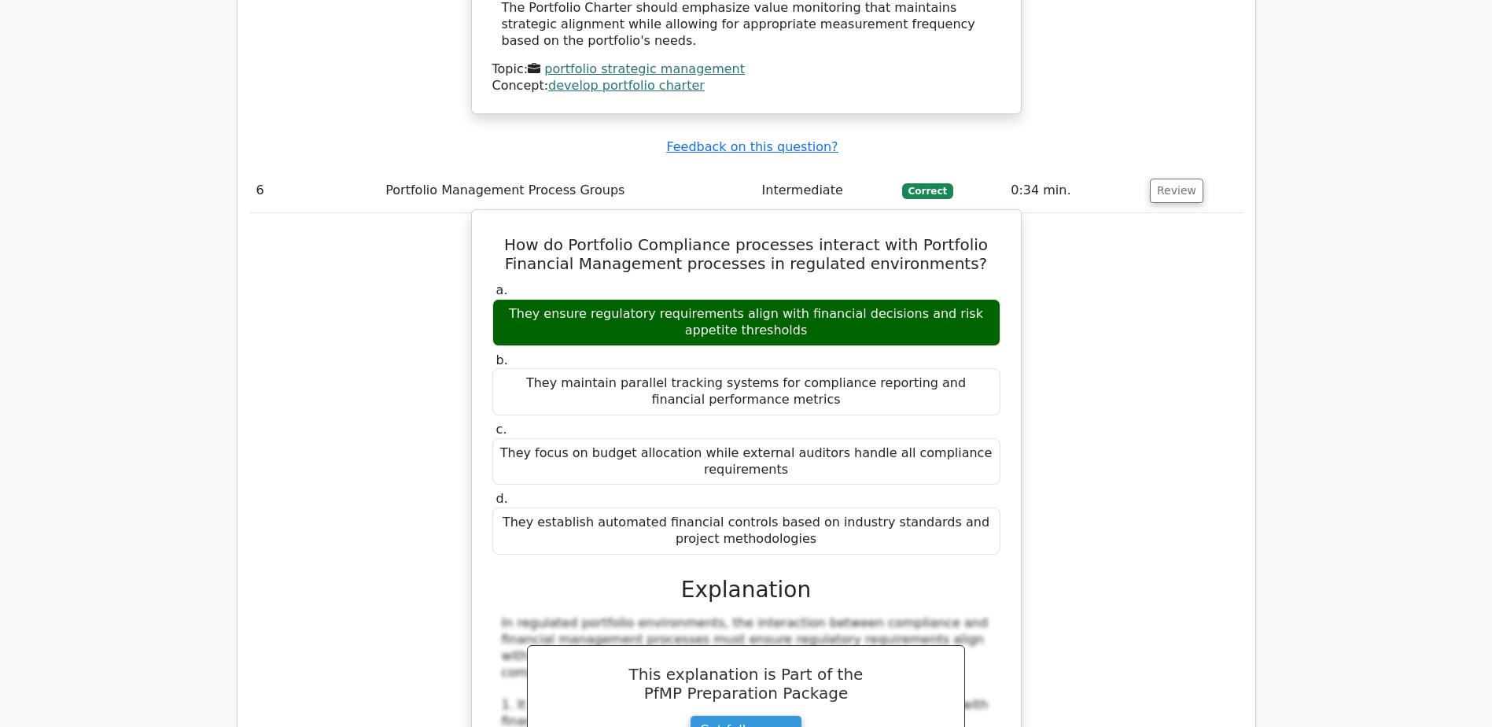
scroll to position [7078, 0]
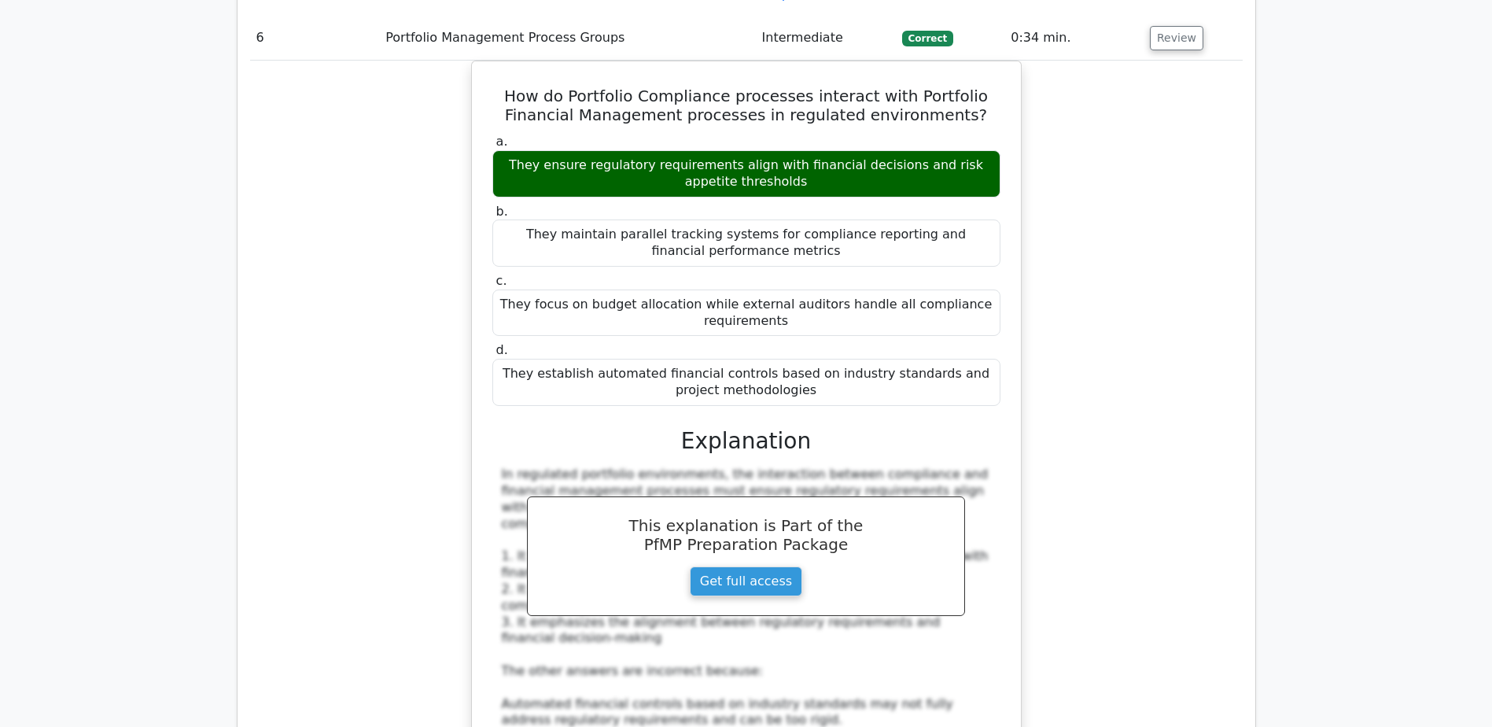
drag, startPoint x: 1172, startPoint y: 609, endPoint x: 1100, endPoint y: 593, distance: 73.3
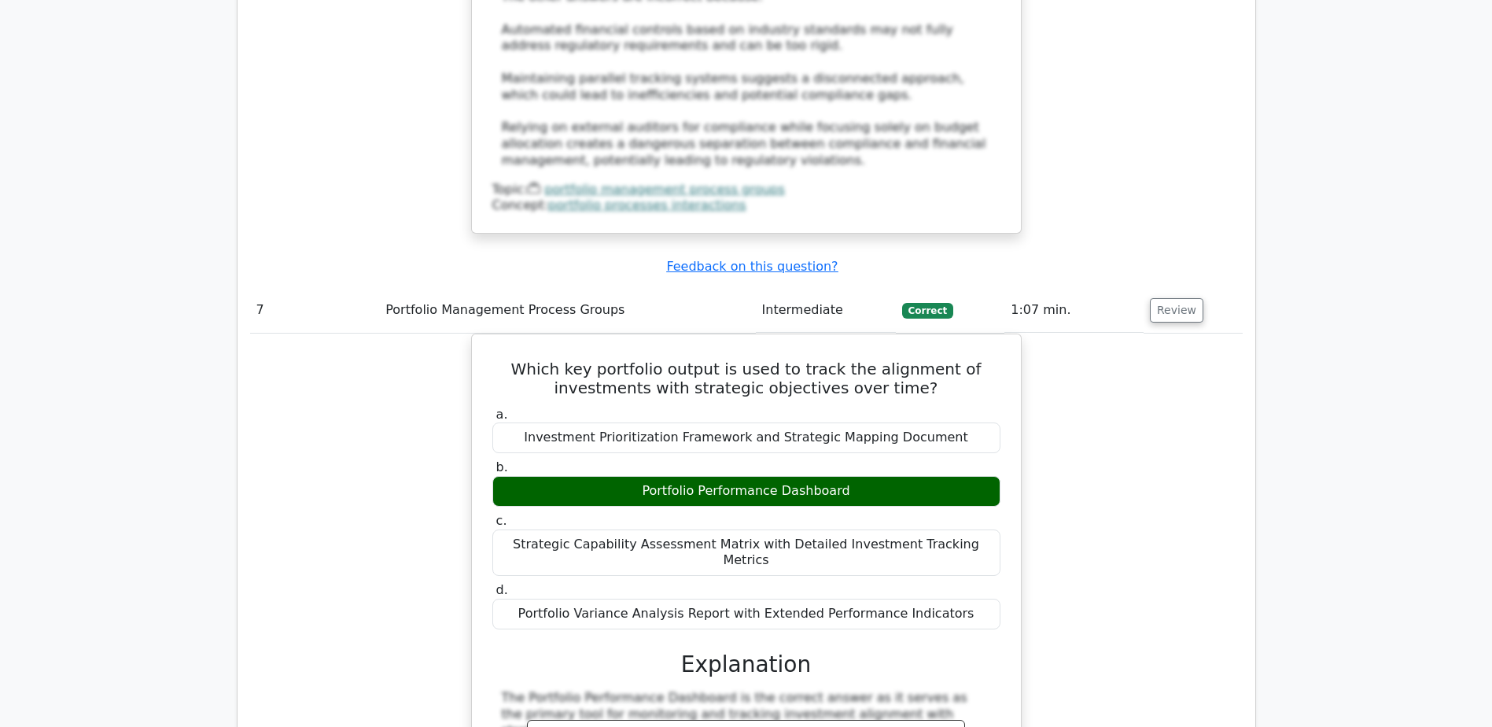
scroll to position [7864, 0]
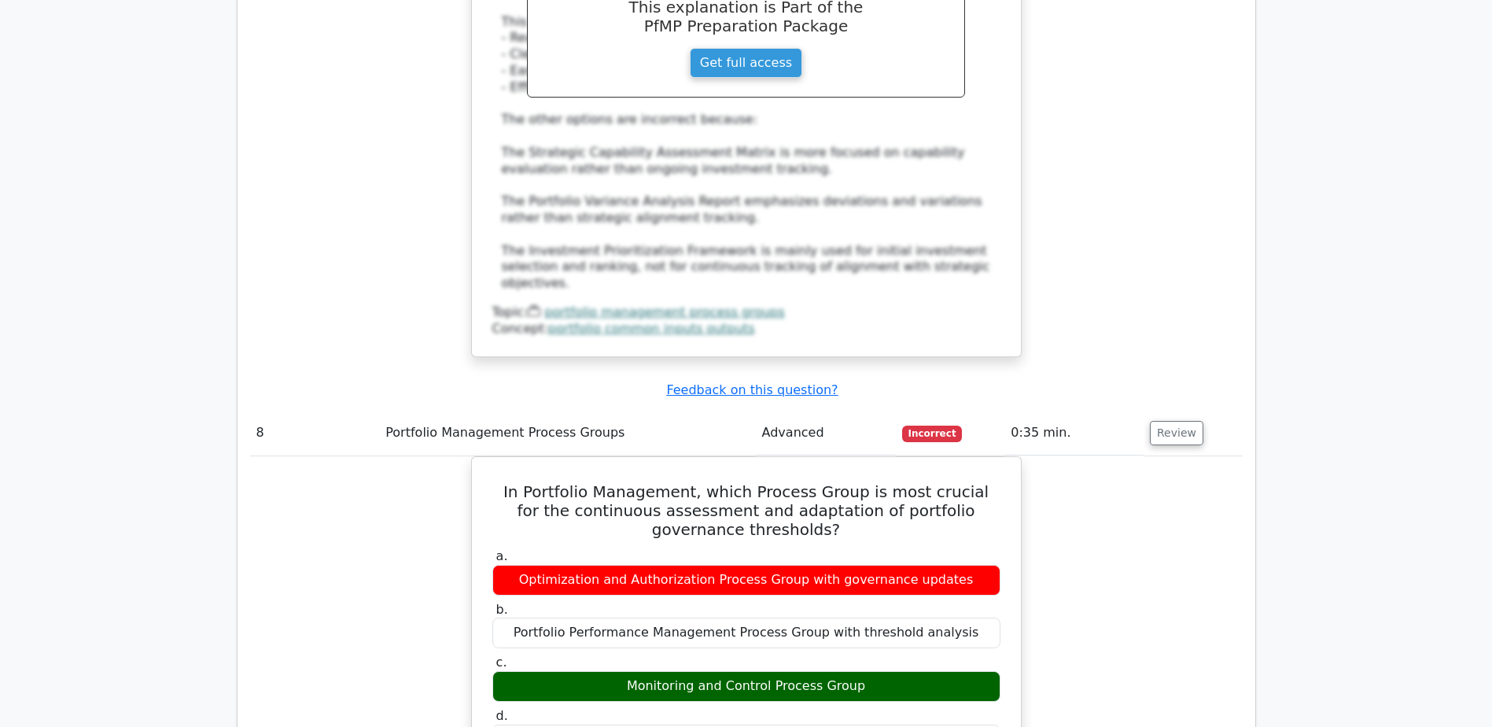
scroll to position [8336, 0]
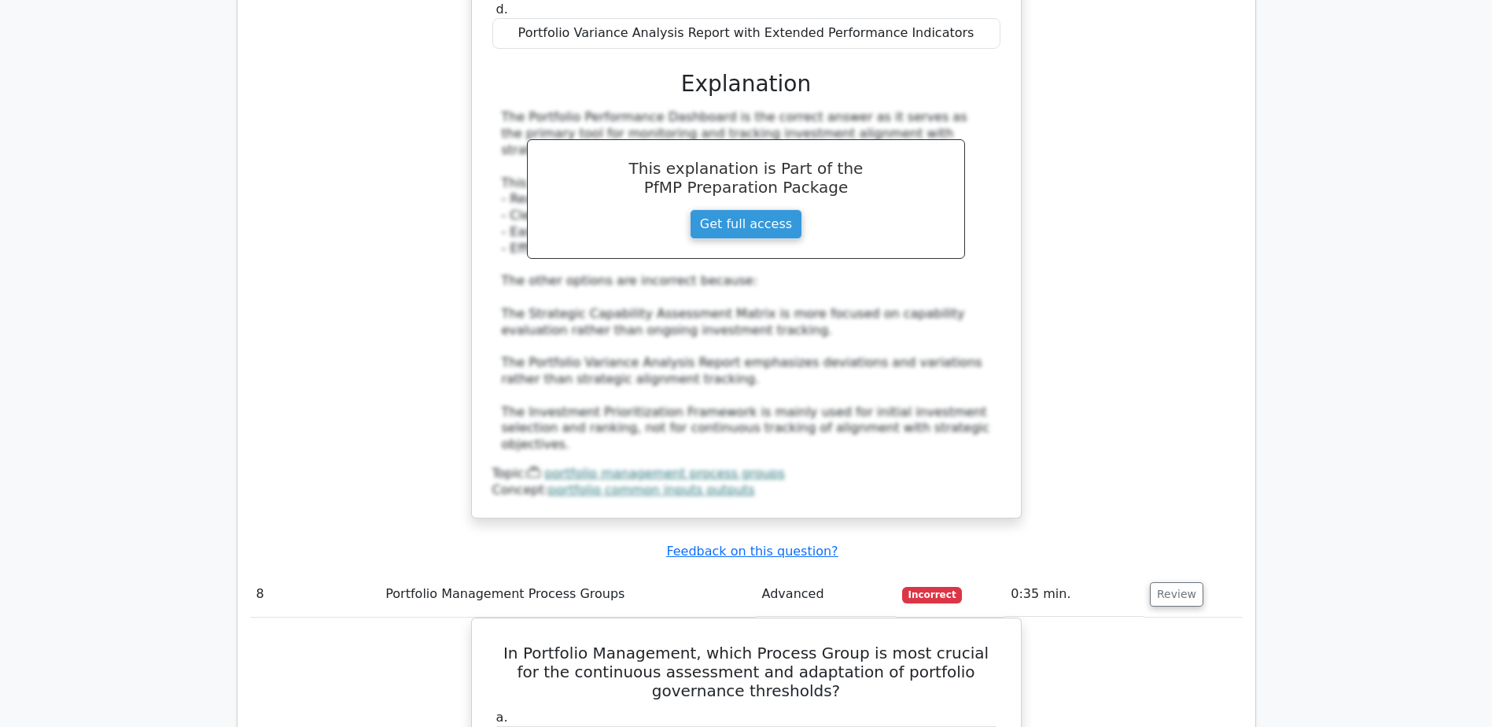
drag, startPoint x: 1456, startPoint y: 1, endPoint x: 1396, endPoint y: 239, distance: 245.7
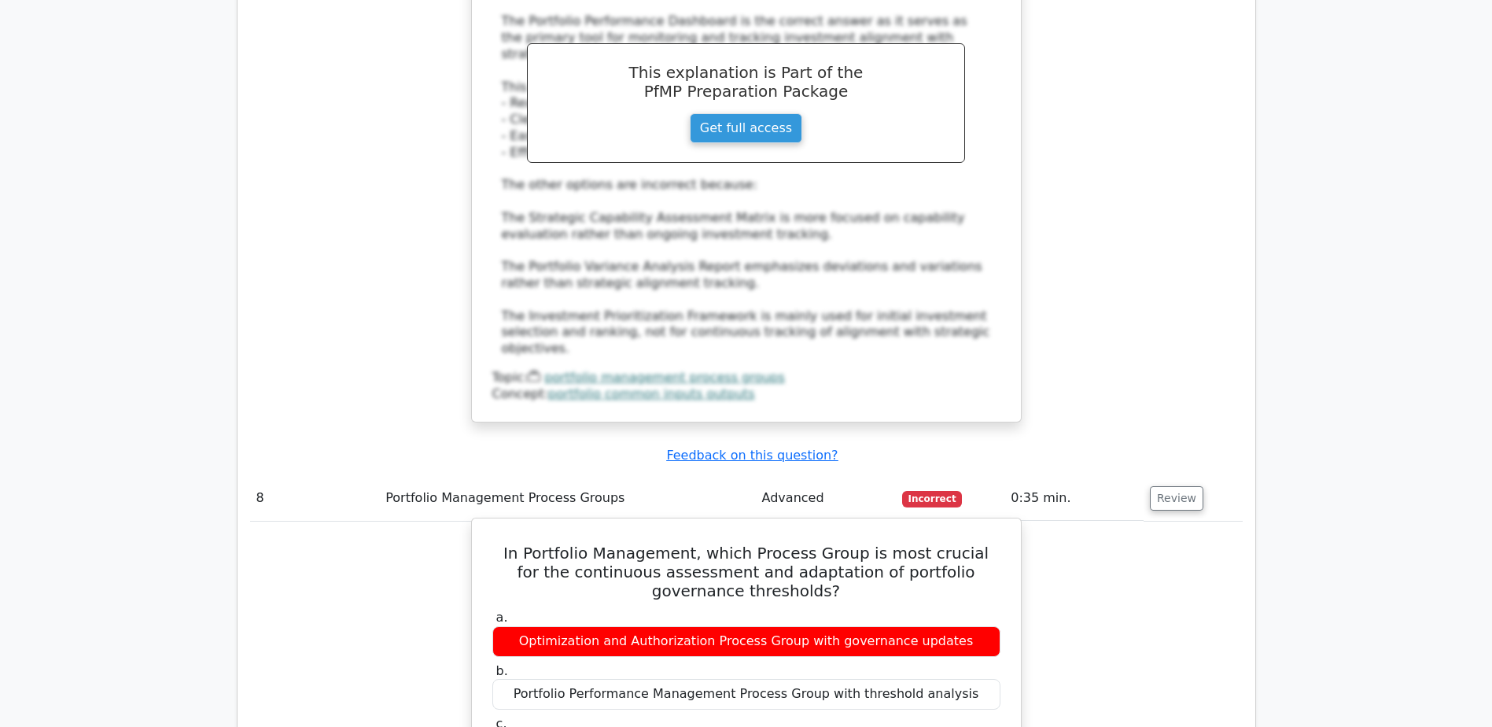
scroll to position [8572, 0]
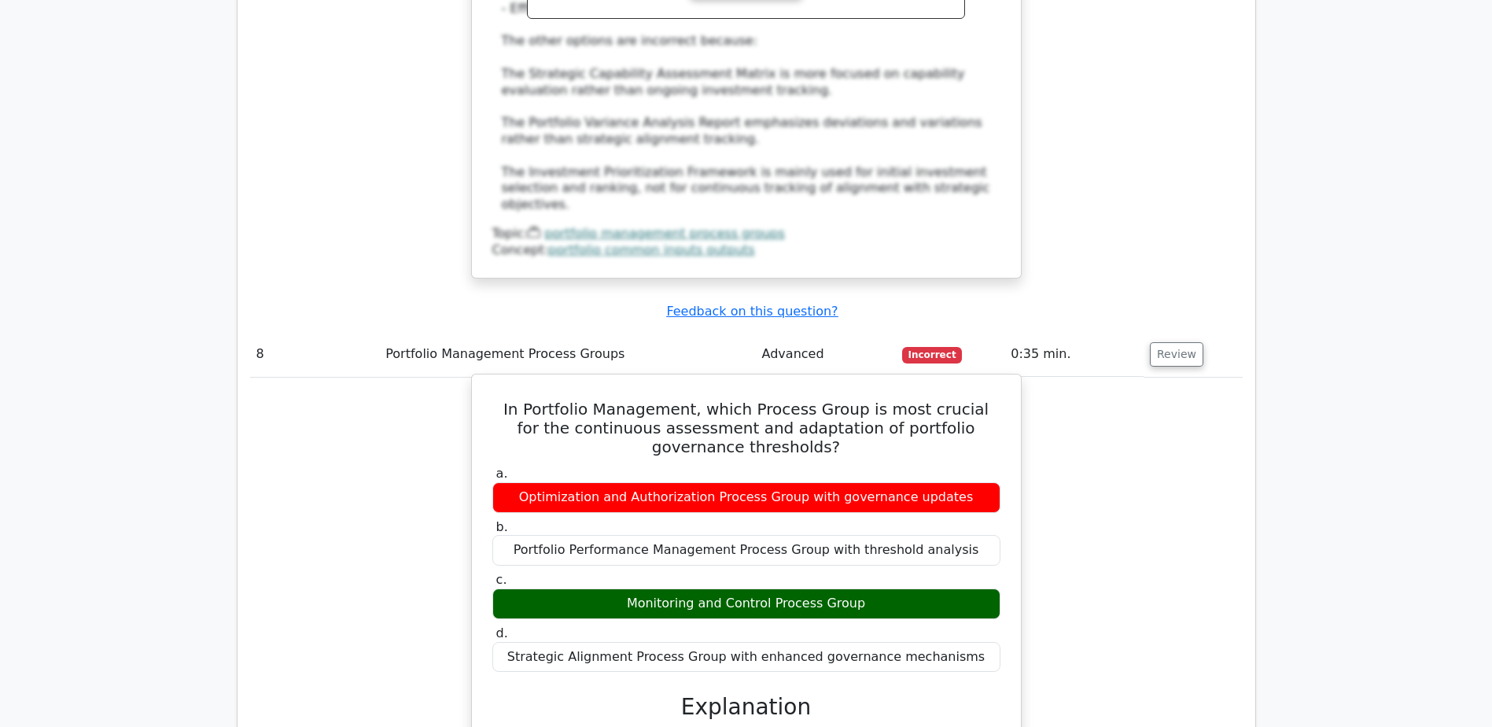
drag, startPoint x: 508, startPoint y: 386, endPoint x: 662, endPoint y: 531, distance: 211.4
drag, startPoint x: 494, startPoint y: 505, endPoint x: 725, endPoint y: 509, distance: 231.2
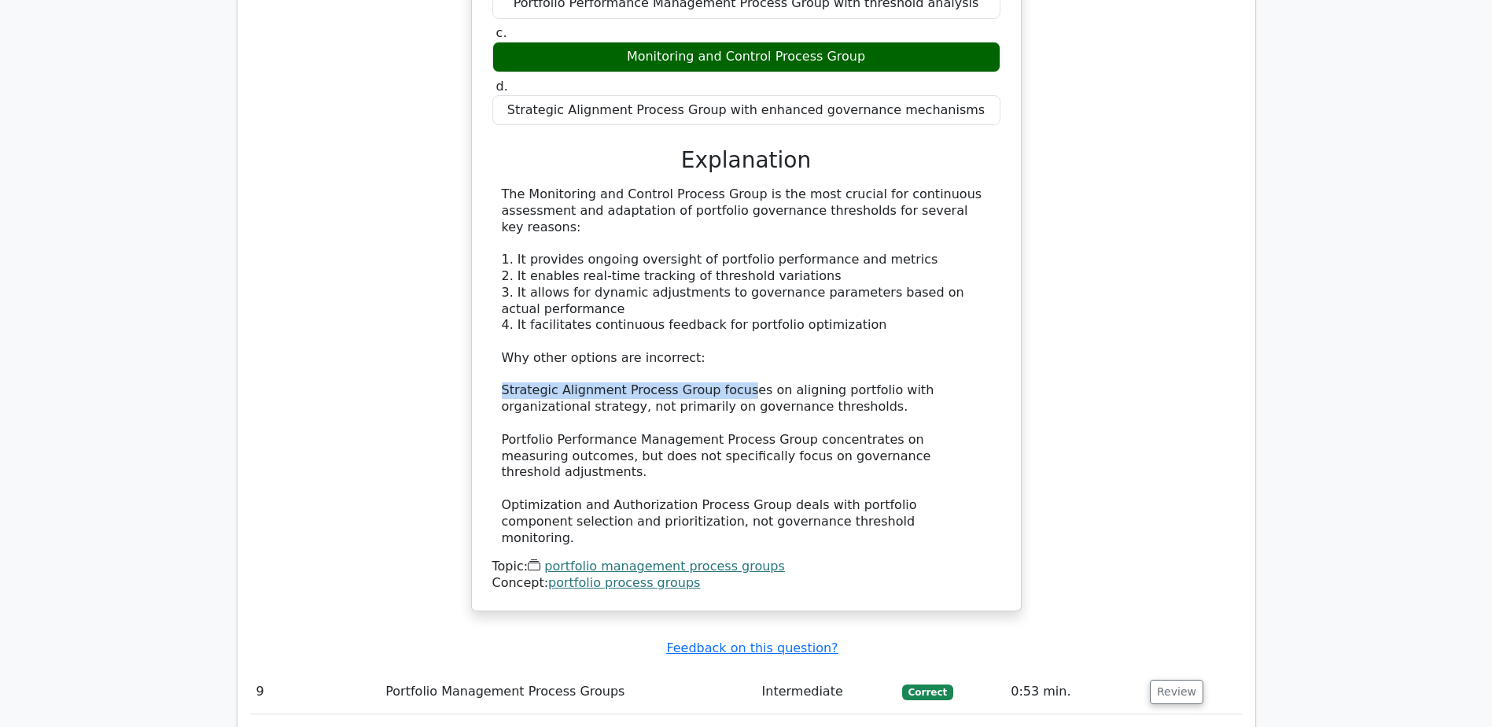
scroll to position [9122, 0]
click at [1184, 676] on button "Review" at bounding box center [1176, 688] width 53 height 24
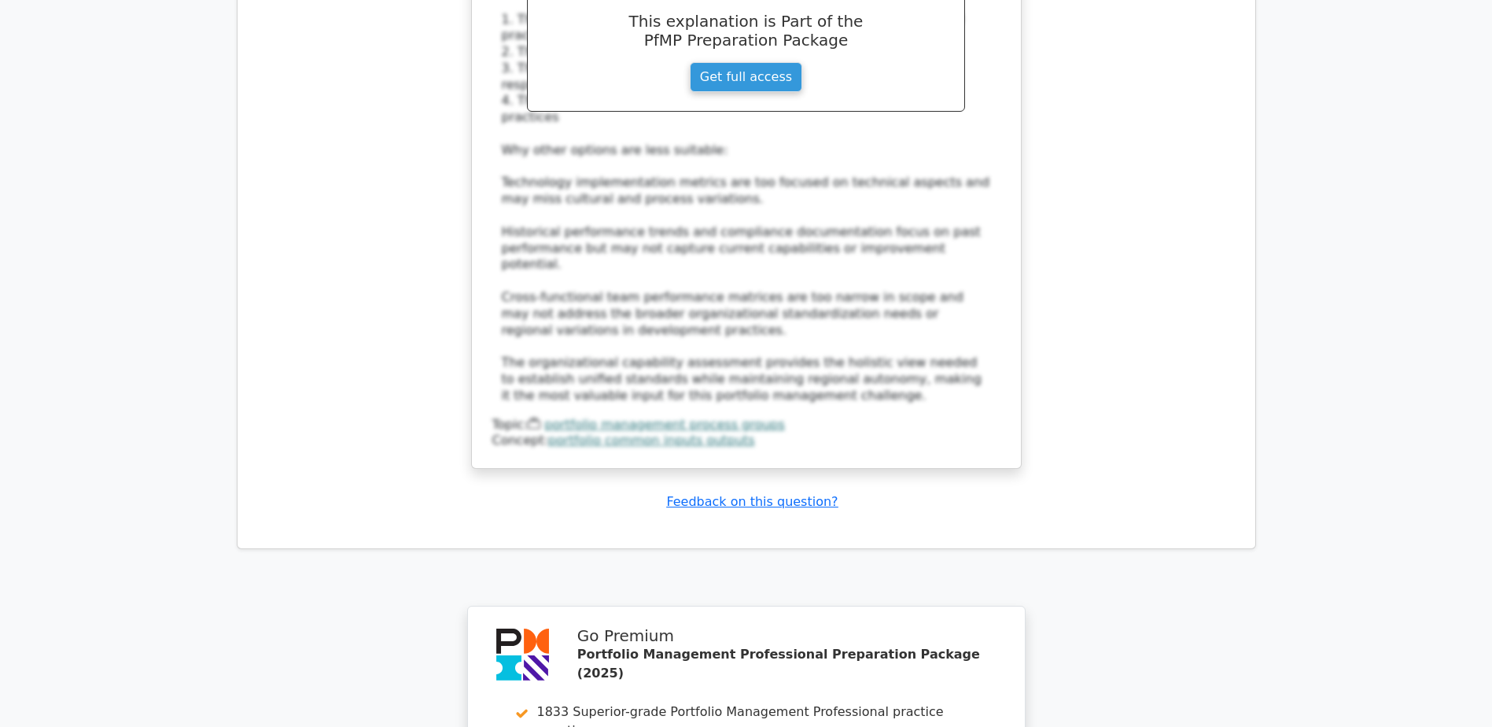
scroll to position [10345, 0]
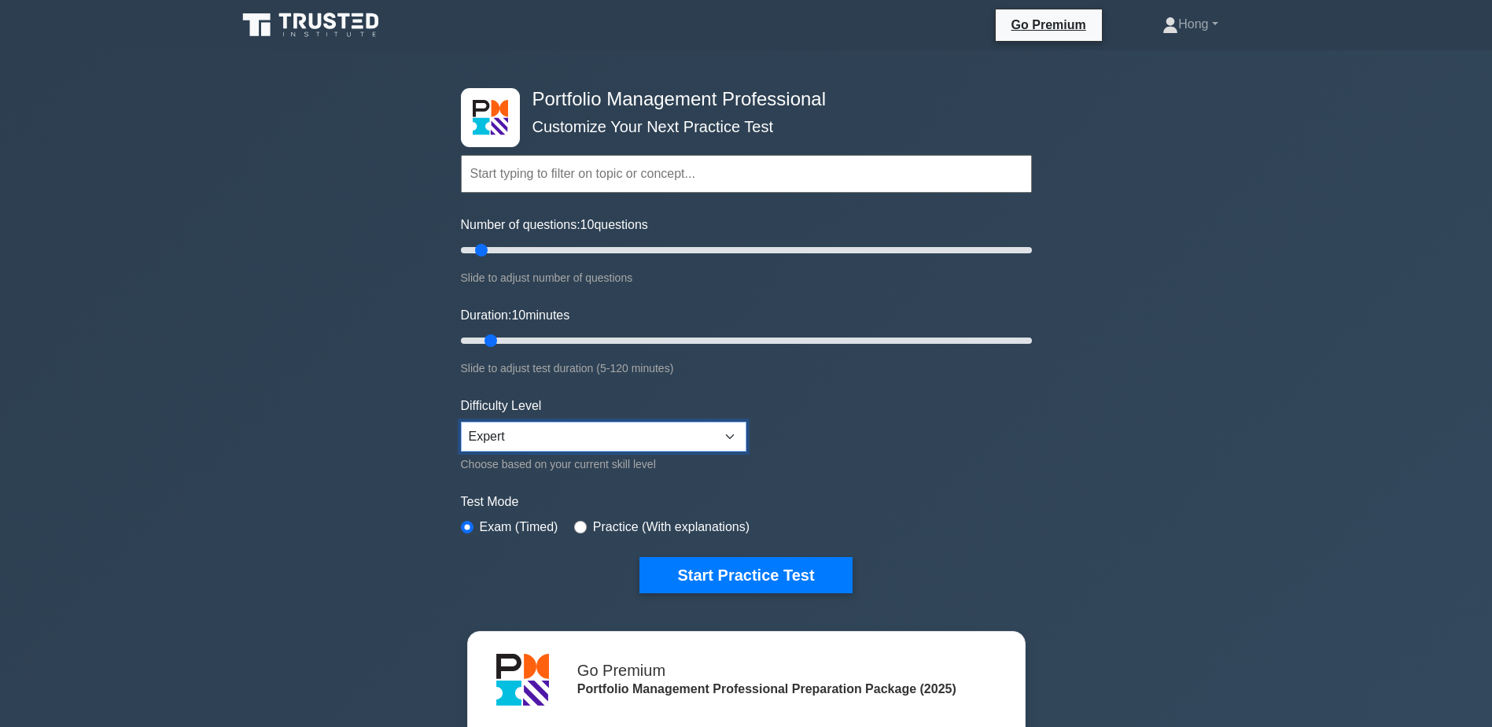
click at [737, 430] on select "Beginner Intermediate Expert" at bounding box center [603, 437] width 285 height 30
click at [461, 422] on select "Beginner Intermediate Expert" at bounding box center [603, 437] width 285 height 30
click at [886, 483] on form "Topics Portfolio Management Process Groups Portfolio Strategic Management Portf…" at bounding box center [746, 350] width 571 height 486
click at [751, 573] on button "Start Practice Test" at bounding box center [745, 575] width 212 height 36
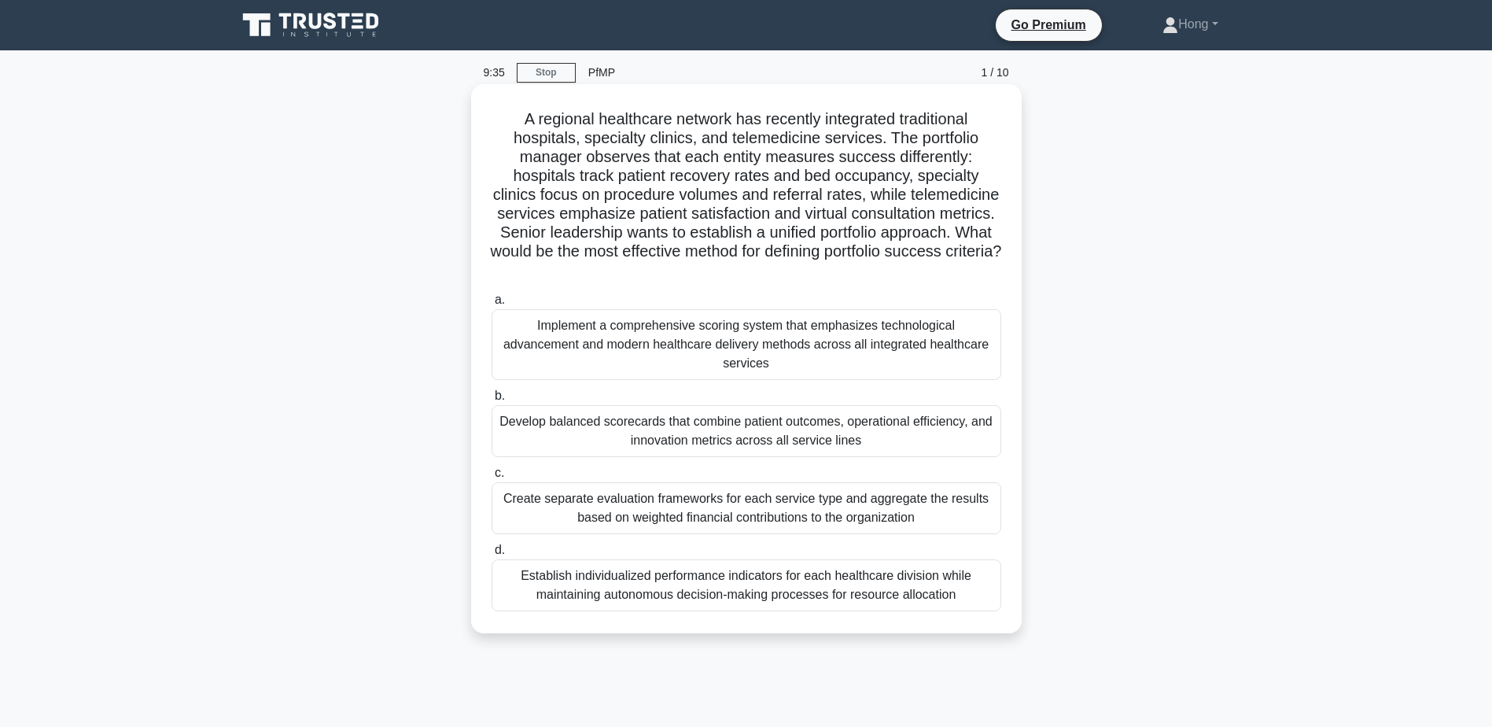
drag, startPoint x: 573, startPoint y: 118, endPoint x: 897, endPoint y: 269, distance: 358.2
click at [897, 269] on h5 "A regional healthcare network has recently integrated traditional hospitals, sp…" at bounding box center [746, 194] width 513 height 171
click at [766, 300] on label "a. Implement a comprehensive scoring system that emphasizes technological advan…" at bounding box center [747, 335] width 510 height 90
click at [492, 300] on input "a. Implement a comprehensive scoring system that emphasizes technological advan…" at bounding box center [492, 300] width 0 height 10
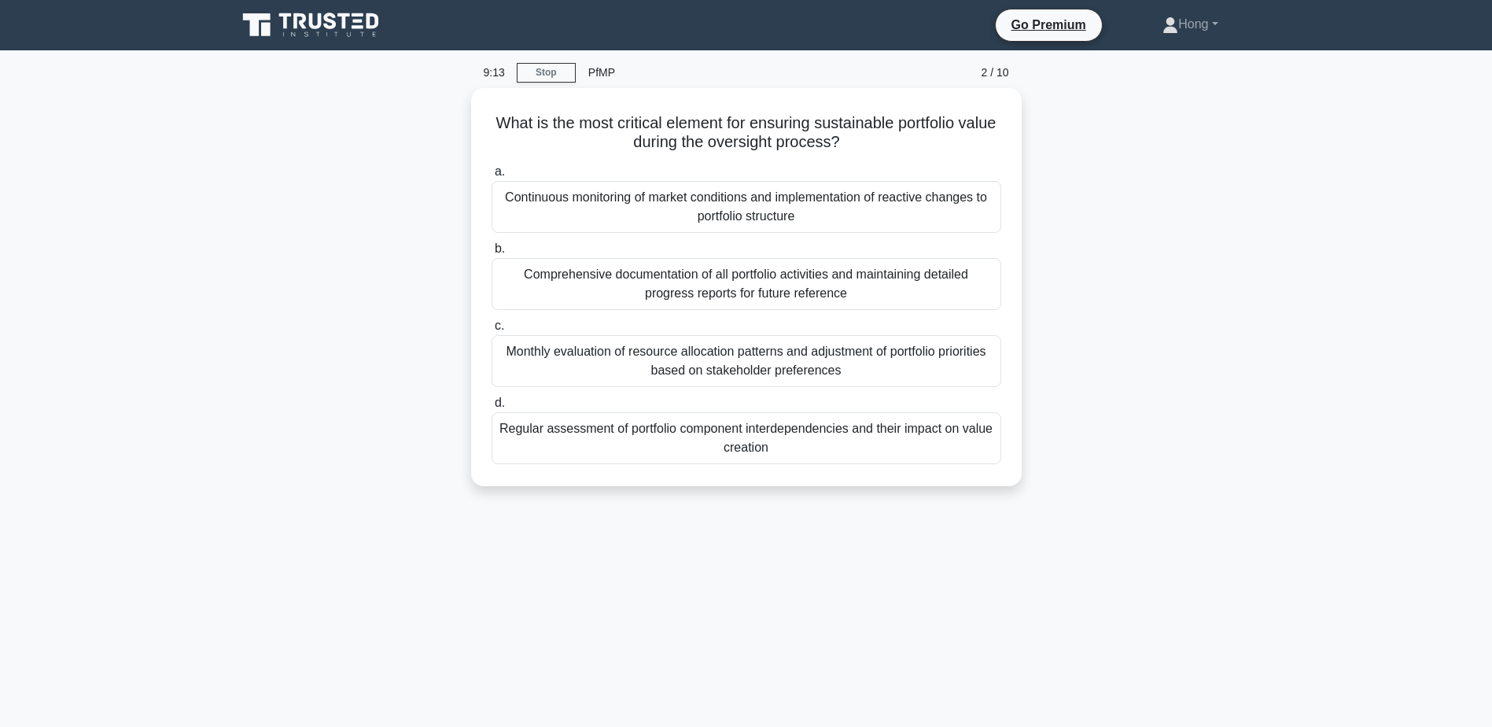
click at [1222, 484] on div "What is the most critical element for ensuring sustainable portfolio value duri…" at bounding box center [746, 296] width 1038 height 417
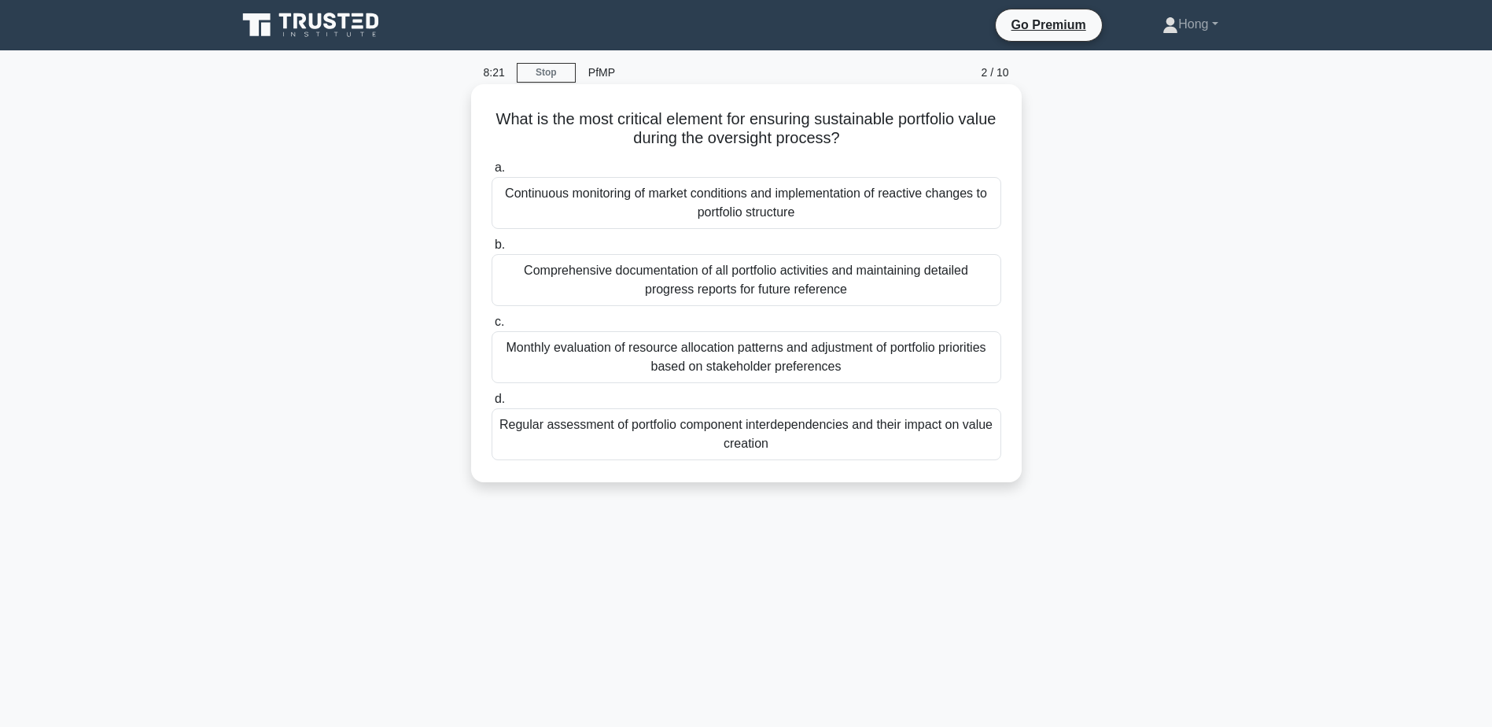
click at [856, 440] on div "Regular assessment of portfolio component interdependencies and their impact on…" at bounding box center [747, 434] width 510 height 52
click at [492, 404] on input "d. Regular assessment of portfolio component interdependencies and their impact…" at bounding box center [492, 399] width 0 height 10
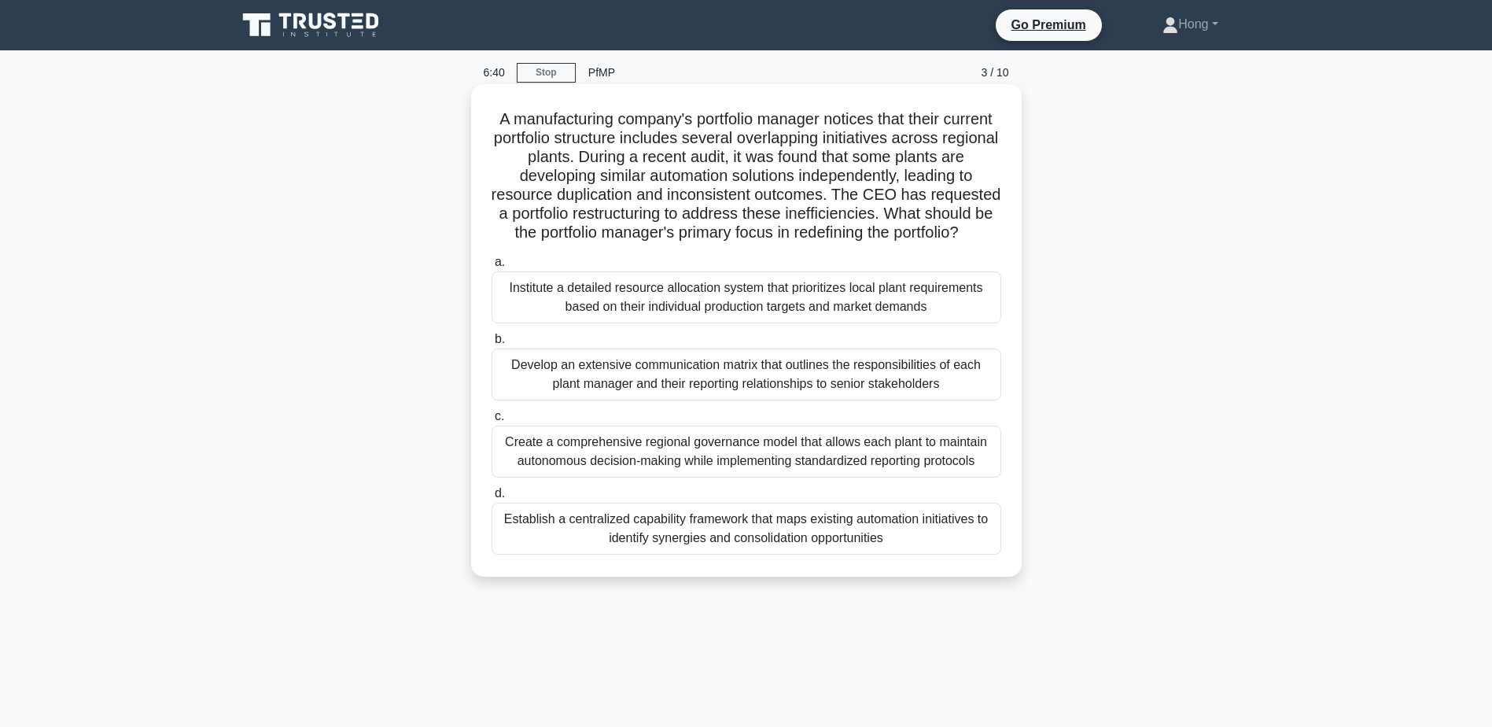
click at [893, 539] on div "Establish a centralized capability framework that maps existing automation init…" at bounding box center [747, 529] width 510 height 52
click at [492, 499] on input "d. Establish a centralized capability framework that maps existing automation i…" at bounding box center [492, 493] width 0 height 10
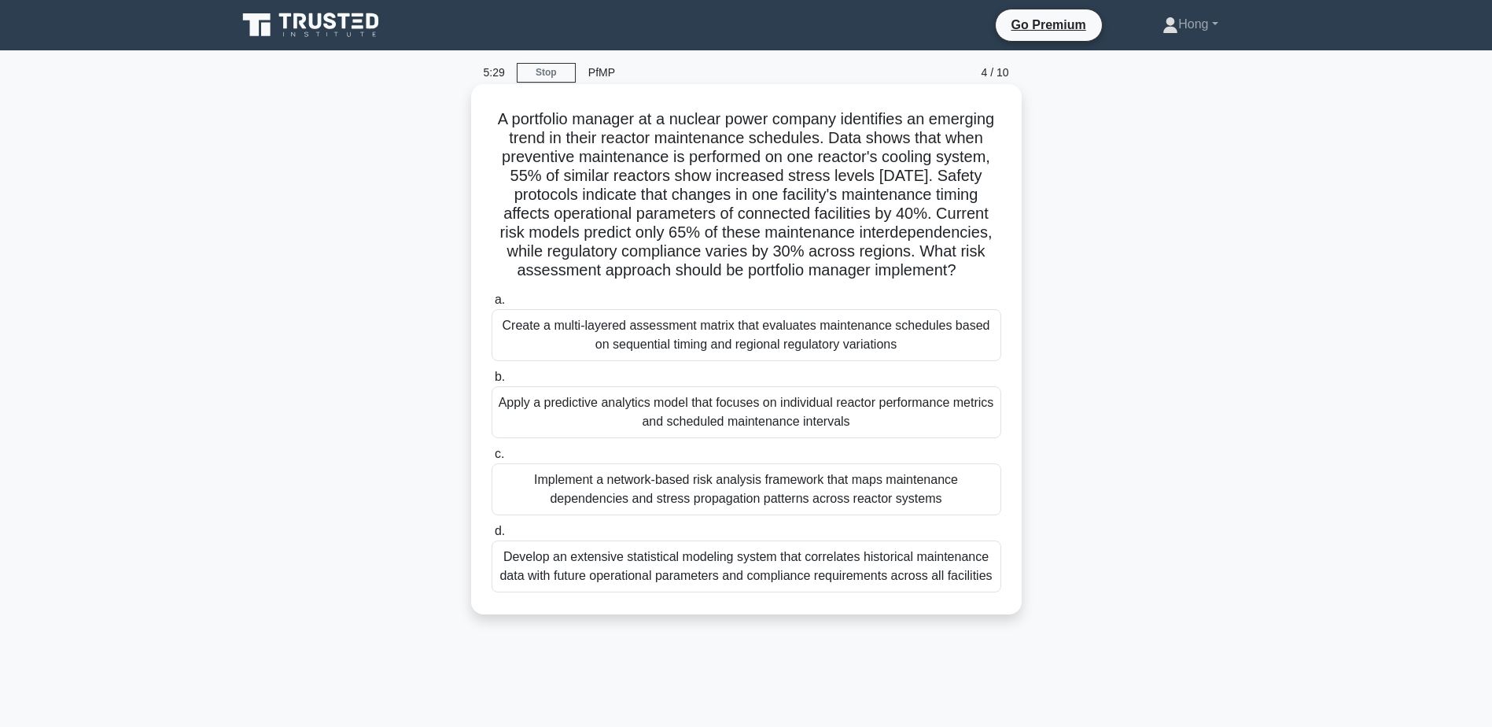
click at [892, 515] on div "Implement a network-based risk analysis framework that maps maintenance depende…" at bounding box center [747, 489] width 510 height 52
click at [492, 459] on input "c. Implement a network-based risk analysis framework that maps maintenance depe…" at bounding box center [492, 454] width 0 height 10
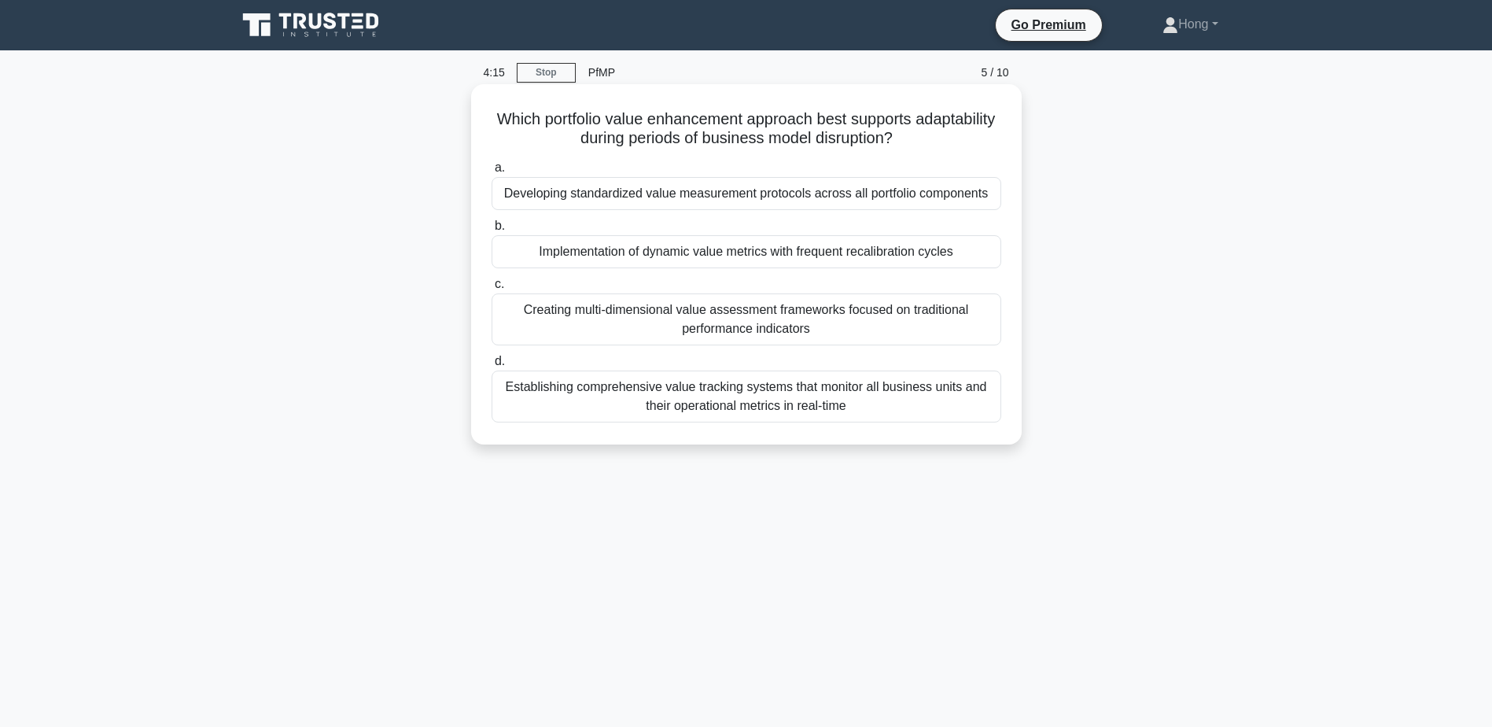
click at [920, 193] on div "Developing standardized value measurement protocols across all portfolio compon…" at bounding box center [747, 193] width 510 height 33
click at [492, 173] on input "a. Developing standardized value measurement protocols across all portfolio com…" at bounding box center [492, 168] width 0 height 10
